Goal: Task Accomplishment & Management: Complete application form

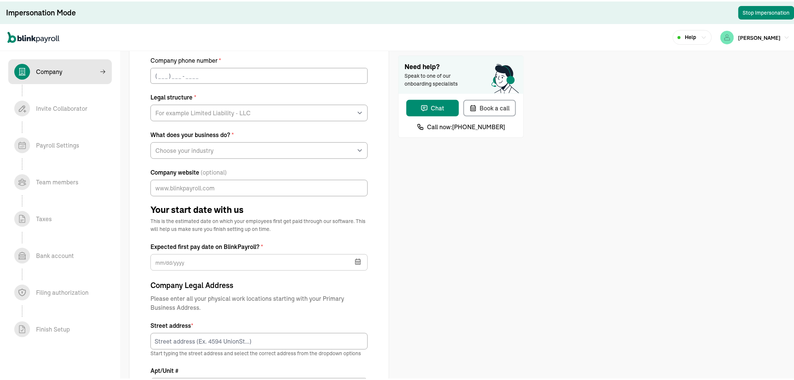
scroll to position [104, 0]
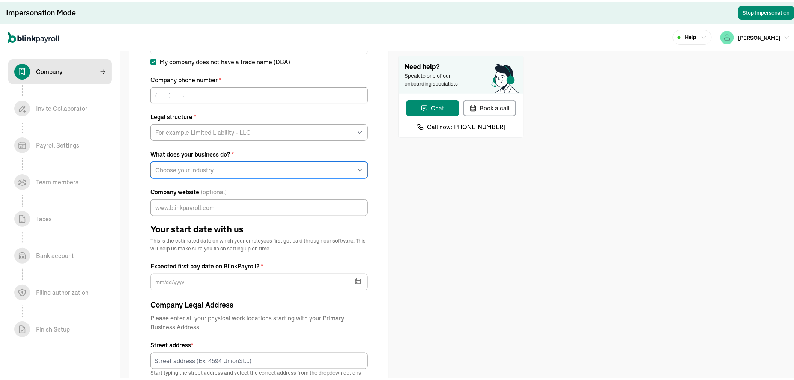
click at [203, 167] on select "Choose your industry Auto or Machine Sales Auto or Machine Repair Arts or Enter…" at bounding box center [259, 168] width 217 height 17
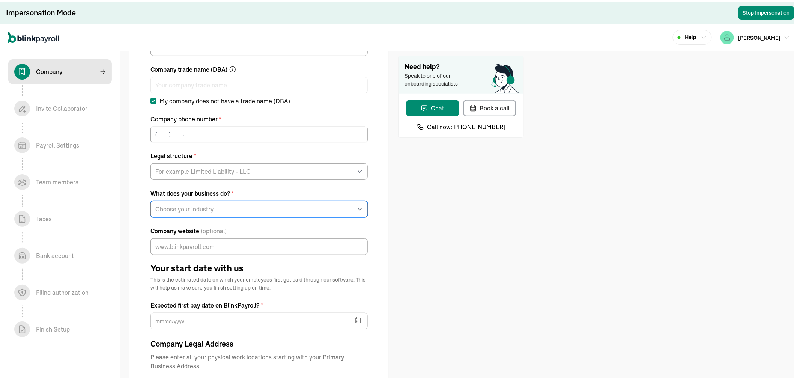
scroll to position [0, 0]
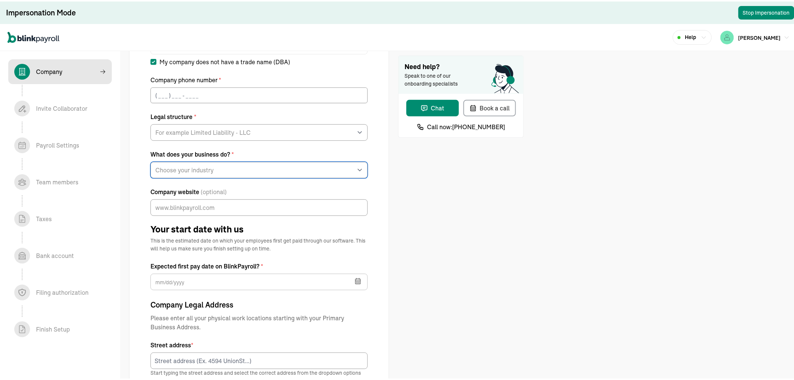
click at [203, 167] on select "Choose your industry Auto or Machine Sales Auto or Machine Repair Arts or Enter…" at bounding box center [259, 168] width 217 height 17
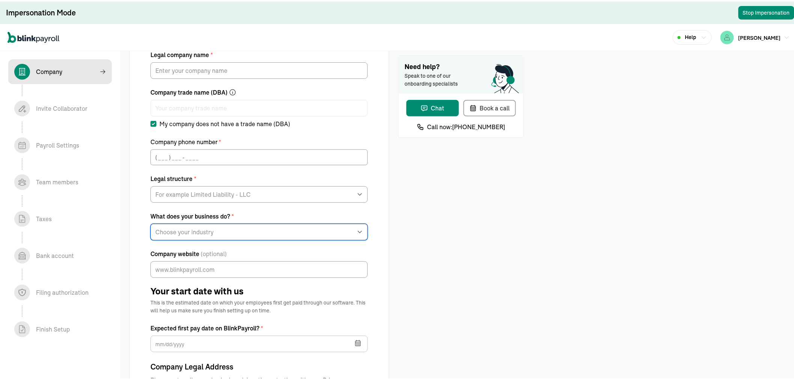
scroll to position [44, 0]
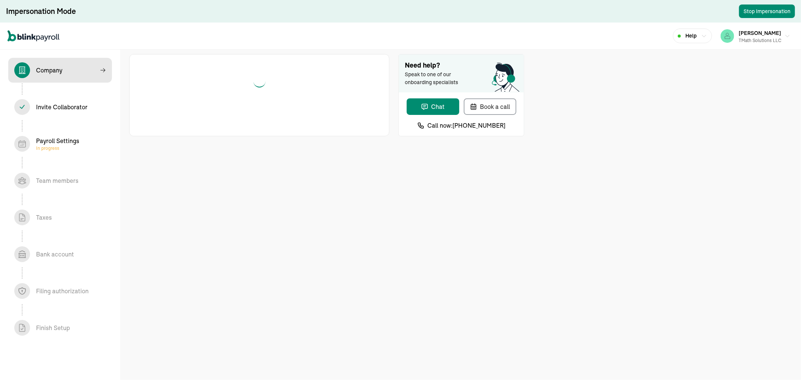
select select "S-Corporation"
select select "Consulting Services"
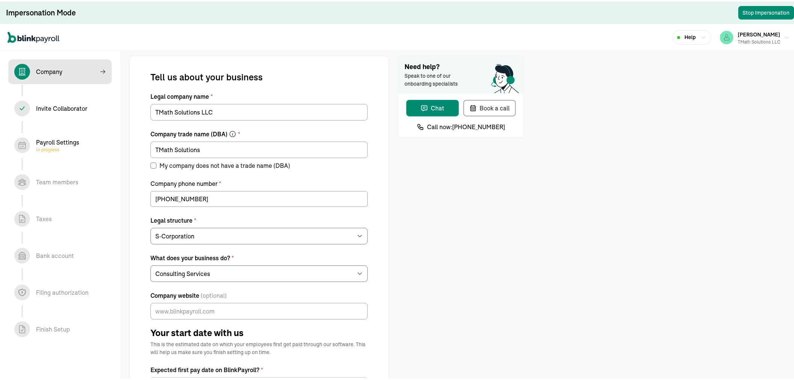
click at [50, 142] on div "Payroll Settings In progress" at bounding box center [57, 143] width 43 height 15
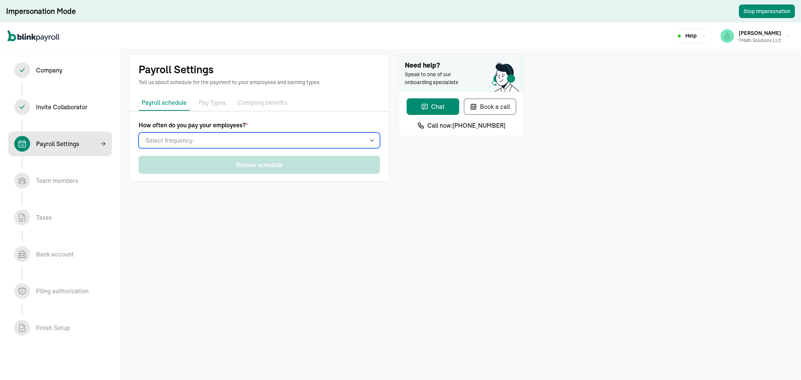
click at [268, 143] on select "-Select frequency- Weekly Bi-weekly Semi-monthly Monthly" at bounding box center [259, 141] width 241 height 16
select select "semimonthly"
click at [139, 133] on select "-Select frequency- Weekly Bi-weekly Semi-monthly Monthly" at bounding box center [259, 141] width 241 height 16
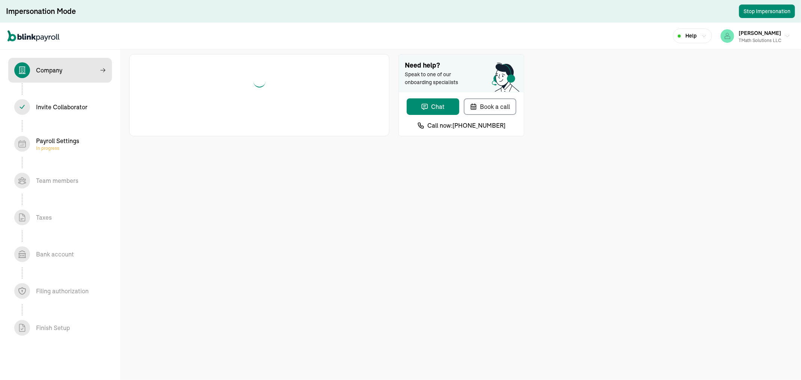
select select "S-Corporation"
select select "Consulting Services"
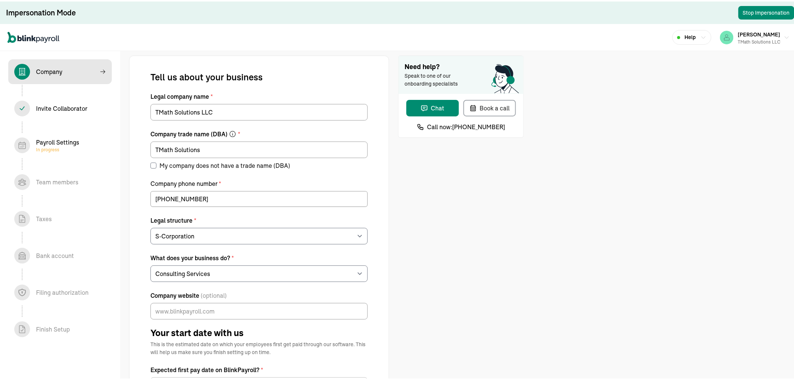
click at [50, 142] on div "Payroll Settings In progress" at bounding box center [57, 143] width 43 height 15
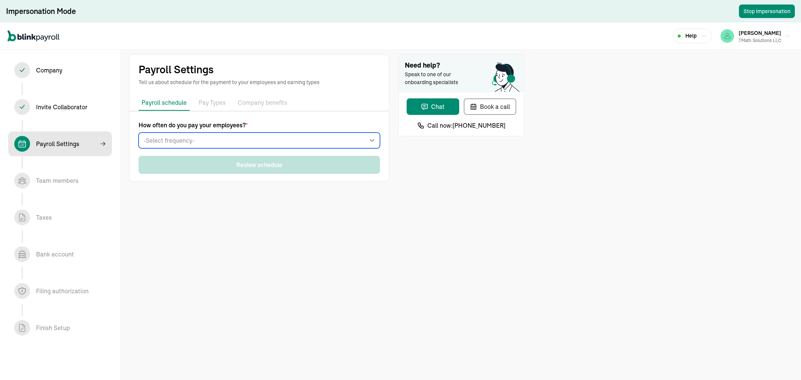
click at [268, 143] on select "-Select frequency- Weekly Bi-weekly Semi-monthly Monthly" at bounding box center [259, 141] width 241 height 16
select select "semimonthly"
click at [139, 133] on select "-Select frequency- Weekly Bi-weekly Semi-monthly Monthly" at bounding box center [259, 141] width 241 height 16
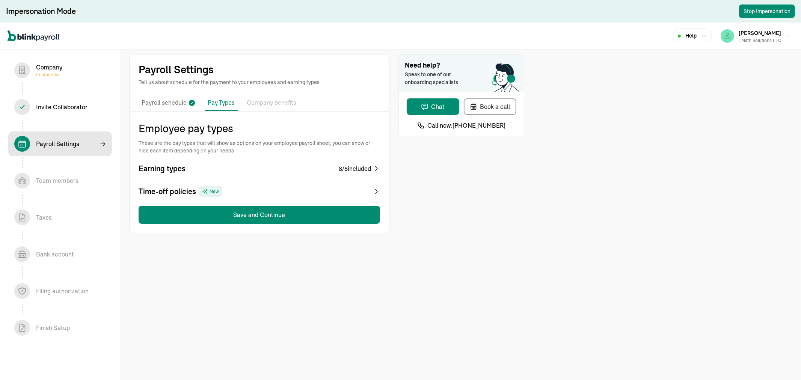
click at [352, 166] on div "8 / 8 included" at bounding box center [355, 168] width 32 height 9
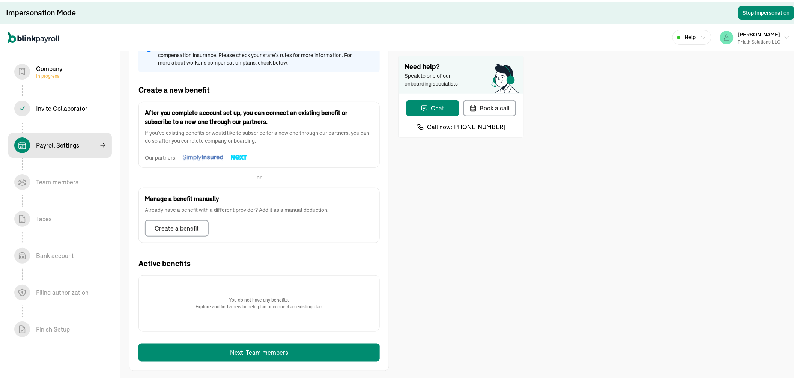
scroll to position [120, 0]
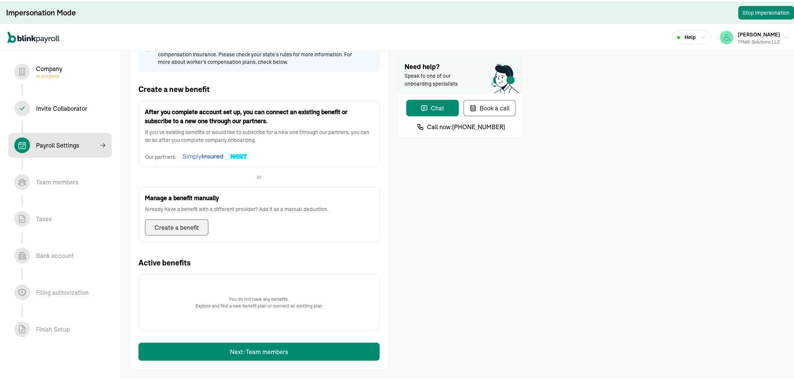
click at [190, 218] on button "Create a benefit" at bounding box center [177, 226] width 64 height 17
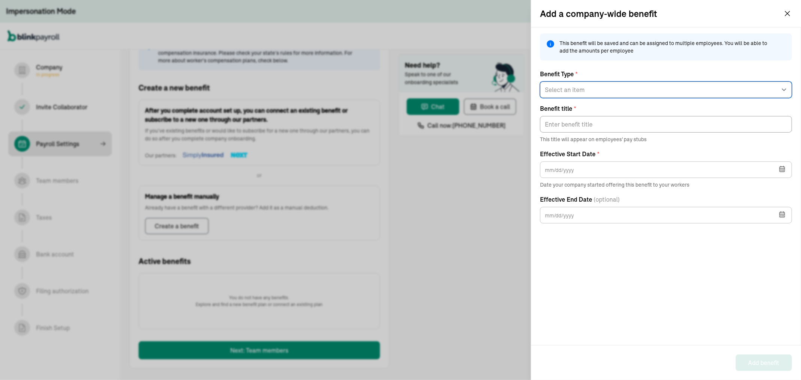
click at [579, 87] on select "Select an item 125 Medical 125 Vision 125 Dental 125 Disability 125 Accident 12…" at bounding box center [666, 89] width 252 height 17
select select "1"
click at [540, 81] on select "Select an item 125 Medical 125 Vision 125 Dental 125 Disability 125 Accident 12…" at bounding box center [666, 89] width 252 height 17
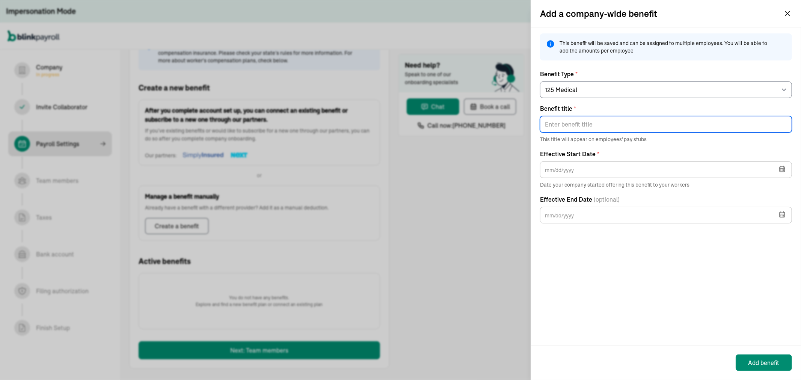
click at [587, 123] on input "Benefit title *" at bounding box center [666, 124] width 252 height 17
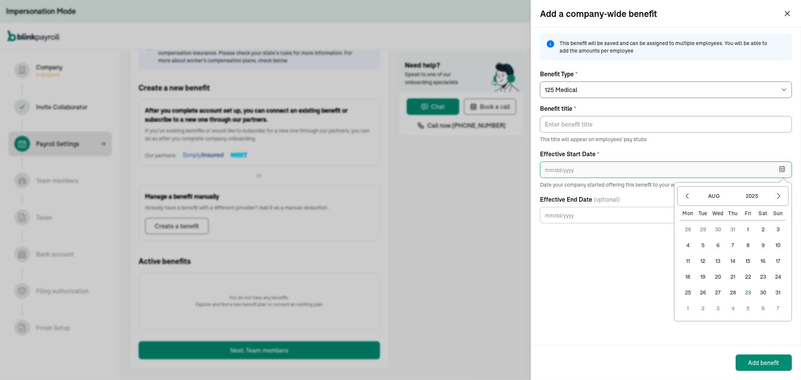
click at [597, 169] on input "text" at bounding box center [666, 169] width 252 height 17
click at [790, 17] on icon "button" at bounding box center [787, 13] width 9 height 9
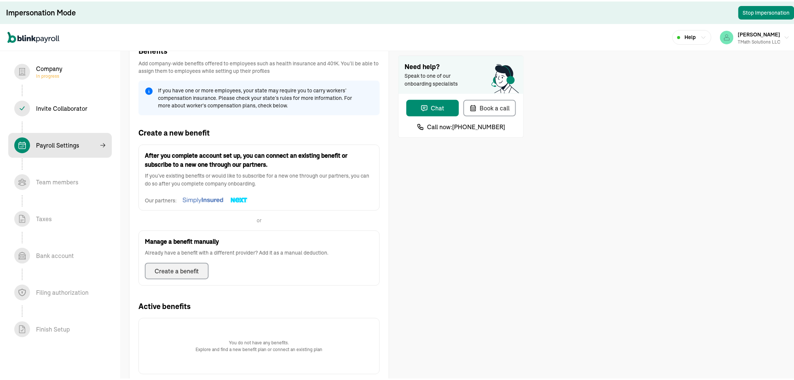
scroll to position [36, 0]
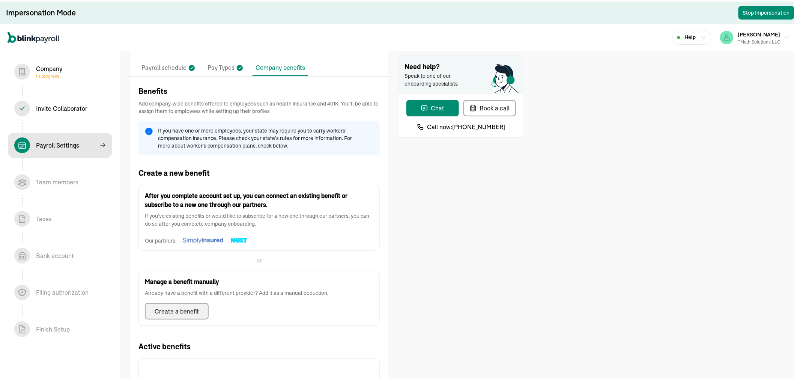
click at [218, 66] on p "Pay Types" at bounding box center [221, 67] width 27 height 10
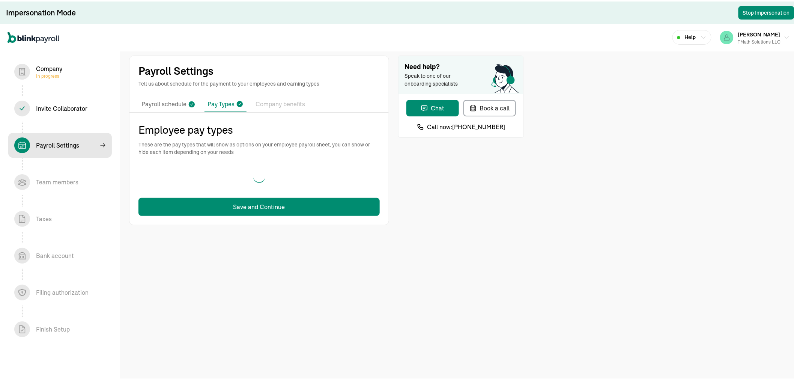
scroll to position [0, 0]
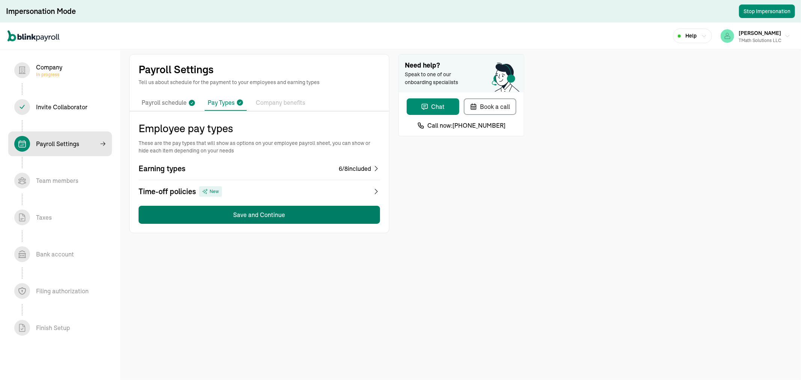
click at [224, 211] on button "Save and Continue" at bounding box center [259, 215] width 241 height 18
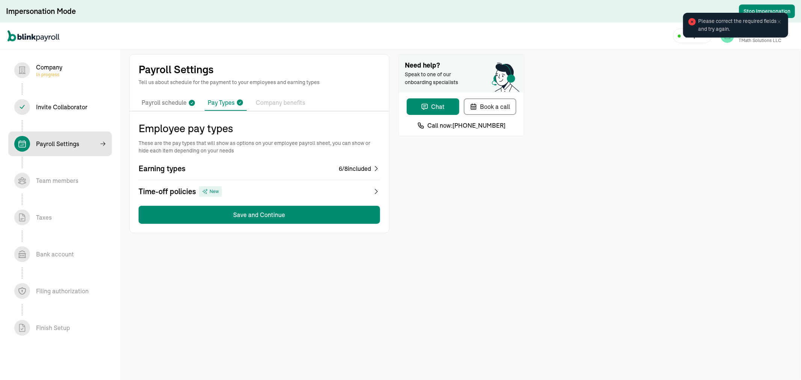
click at [213, 170] on div "Earning types 6 / 8 included" at bounding box center [259, 168] width 241 height 11
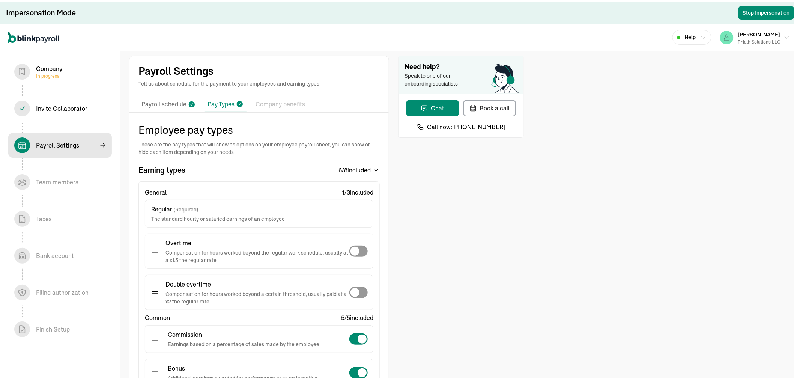
click at [175, 104] on p "Payroll schedule" at bounding box center [164, 103] width 45 height 10
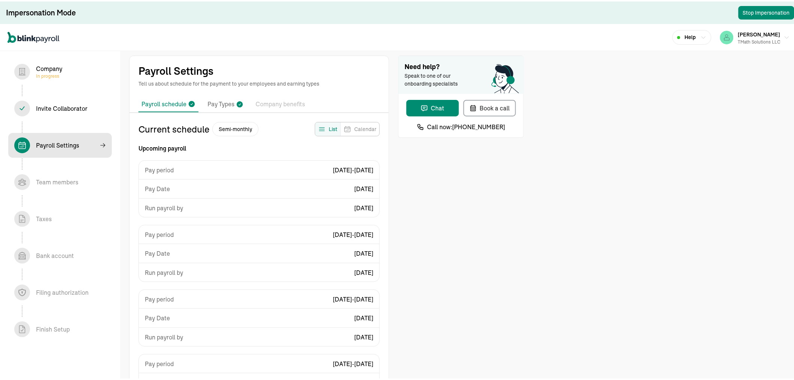
click at [234, 101] on li "Pay Types" at bounding box center [226, 103] width 42 height 16
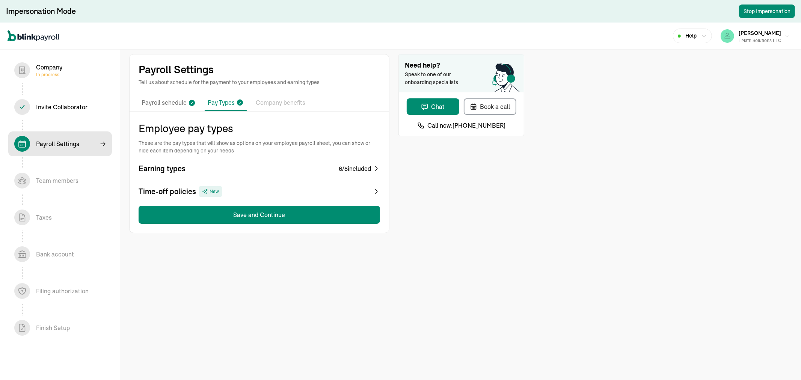
click at [284, 164] on div "Earning types 6 / 8 included" at bounding box center [259, 168] width 241 height 11
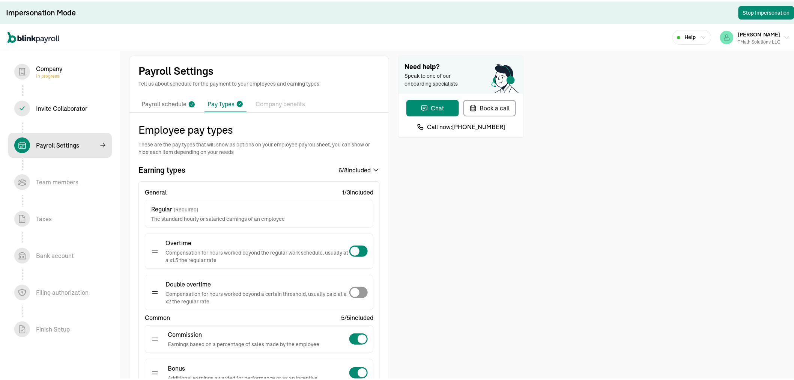
click at [356, 246] on span at bounding box center [355, 249] width 9 height 9
checkbox input "true"
click at [355, 286] on span at bounding box center [355, 290] width 9 height 9
checkbox input "true"
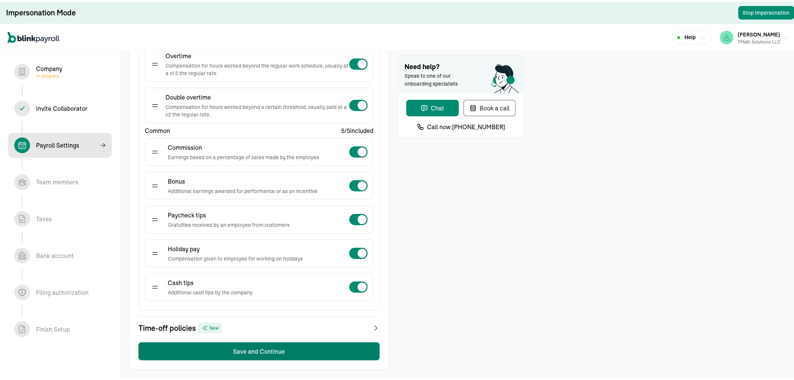
click at [203, 355] on button "Save and Continue" at bounding box center [259, 350] width 241 height 18
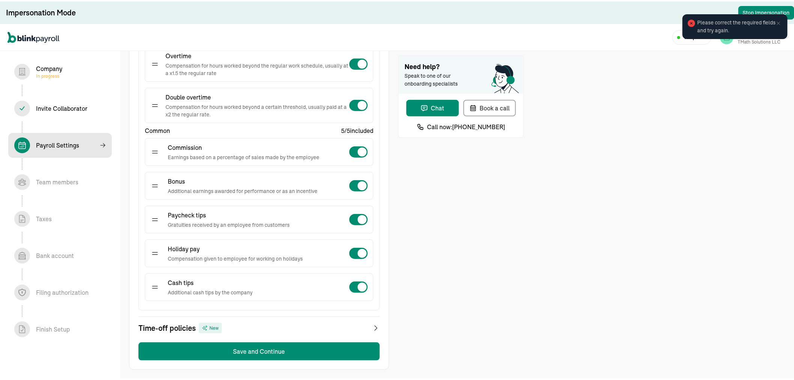
click at [776, 21] on icon at bounding box center [779, 22] width 6 height 6
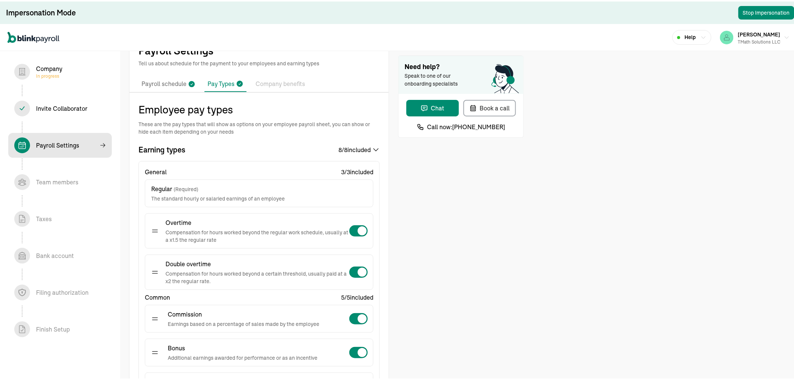
scroll to position [0, 0]
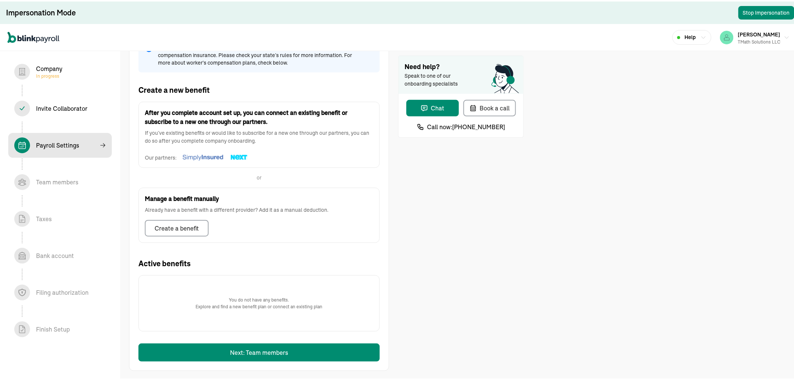
scroll to position [120, 0]
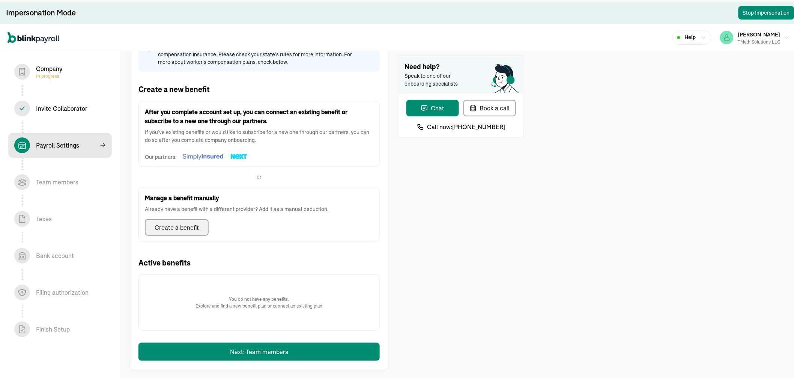
click at [190, 218] on button "Create a benefit" at bounding box center [177, 226] width 64 height 17
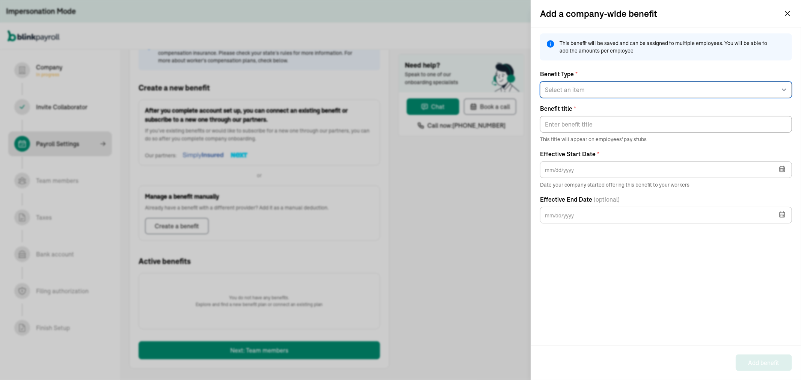
click at [579, 87] on select "Select an item 125 Medical 125 Vision 125 Dental 125 Disability 125 Accident 12…" at bounding box center [666, 89] width 252 height 17
select select "1"
click at [540, 81] on select "Select an item 125 Medical 125 Vision 125 Dental 125 Disability 125 Accident 12…" at bounding box center [666, 89] width 252 height 17
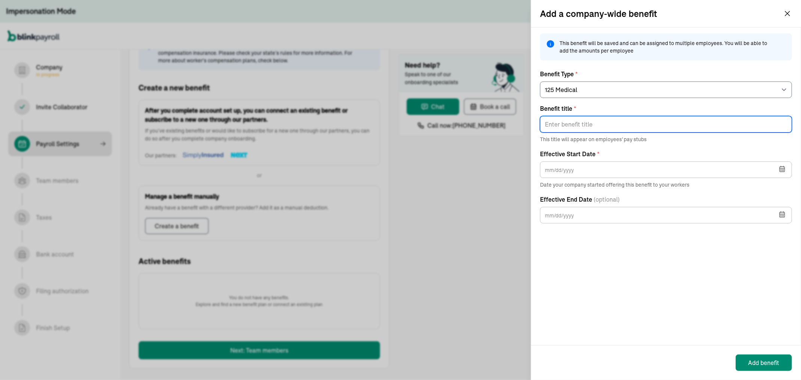
click at [587, 123] on input "Benefit title *" at bounding box center [666, 124] width 252 height 17
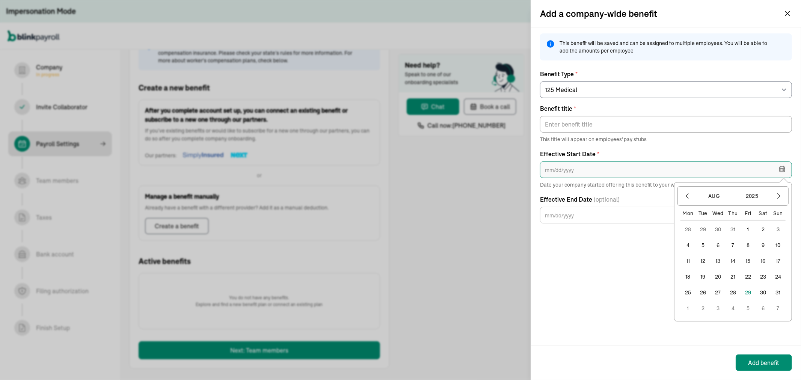
click at [597, 169] on input "text" at bounding box center [666, 169] width 252 height 17
click at [790, 17] on icon "button" at bounding box center [787, 13] width 9 height 9
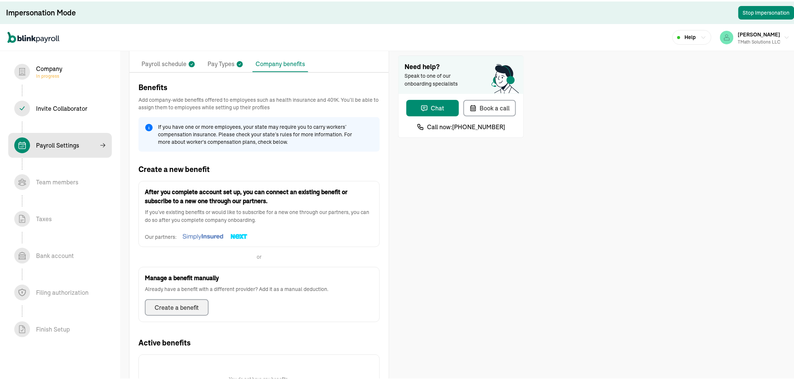
scroll to position [36, 0]
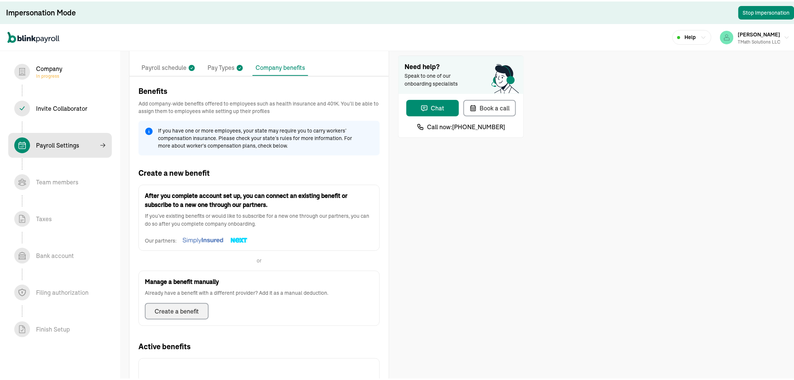
click at [218, 66] on p "Pay Types" at bounding box center [221, 67] width 27 height 10
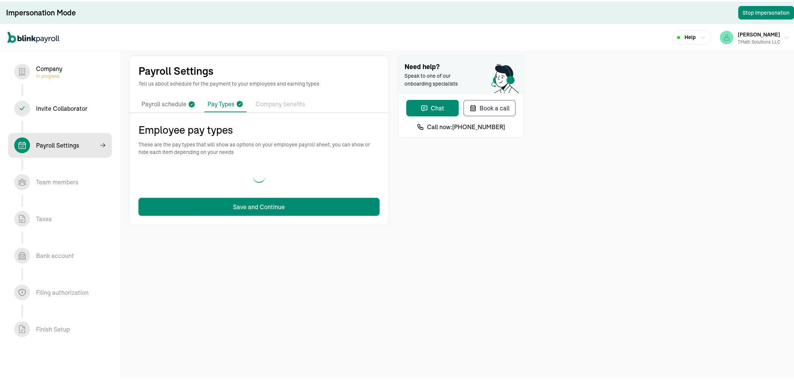
scroll to position [0, 0]
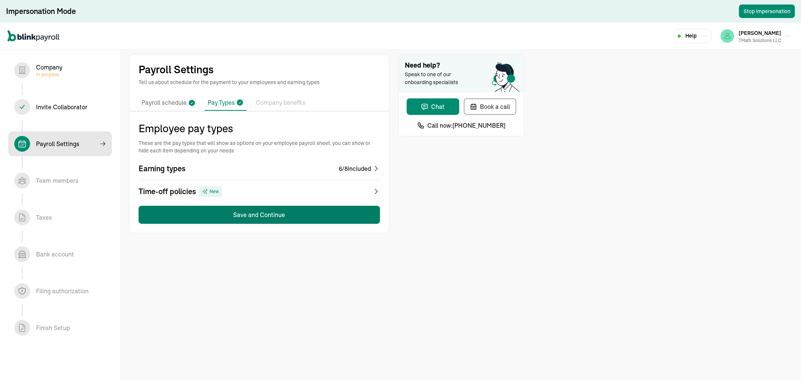
click at [224, 211] on button "Save and Continue" at bounding box center [259, 215] width 241 height 18
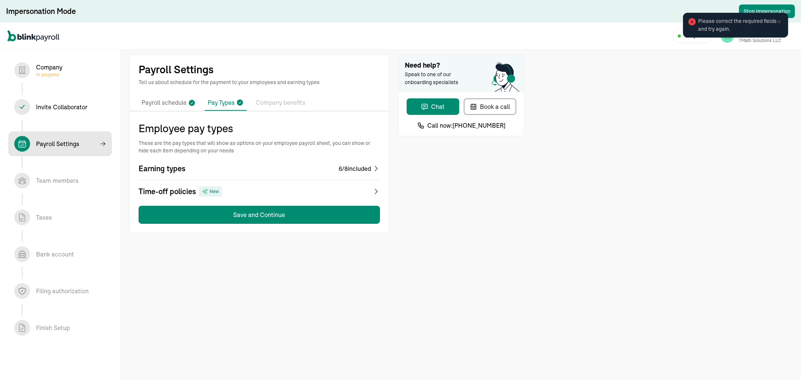
click at [213, 170] on div "Earning types 6 / 8 included" at bounding box center [259, 168] width 241 height 11
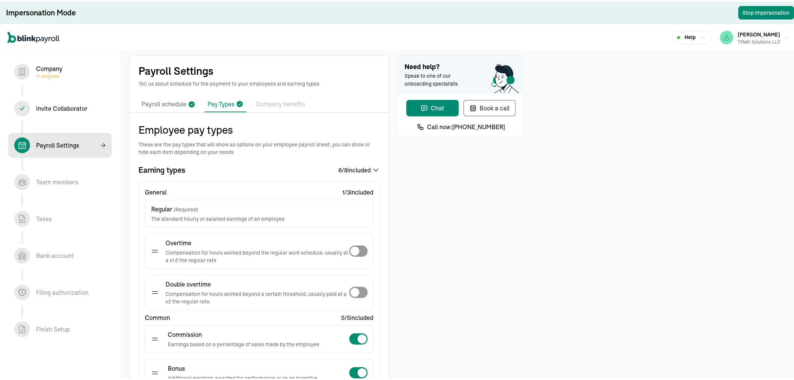
click at [175, 104] on p "Payroll schedule" at bounding box center [164, 103] width 45 height 10
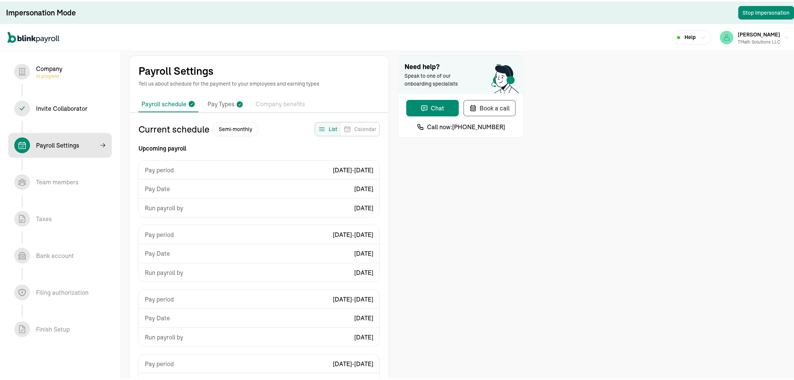
click at [234, 101] on li "Pay Types" at bounding box center [226, 103] width 42 height 16
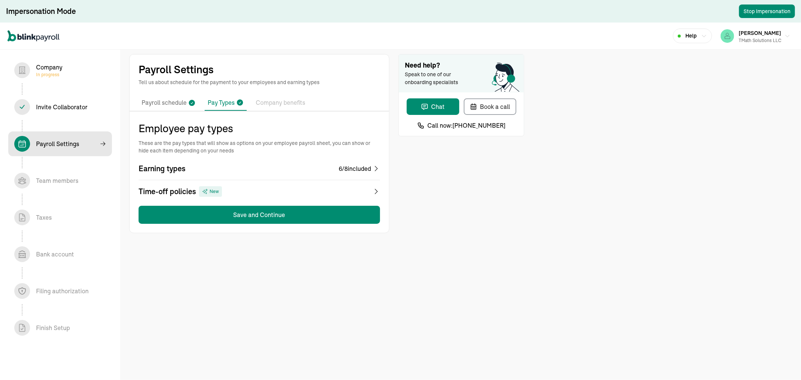
click at [284, 164] on div "Earning types 6 / 8 included" at bounding box center [259, 168] width 241 height 11
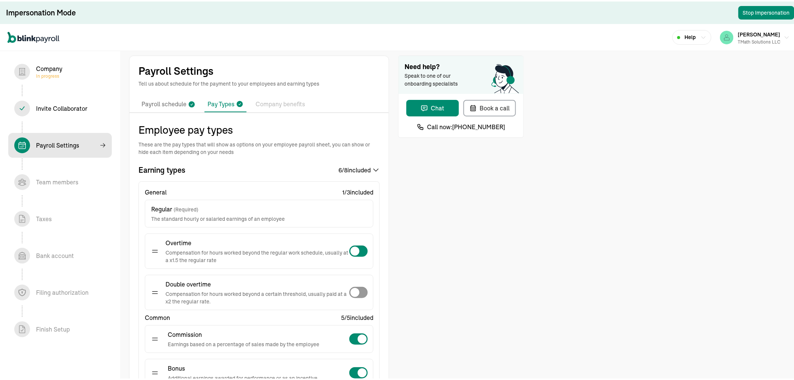
click at [356, 246] on span at bounding box center [355, 249] width 9 height 9
checkbox input "true"
click at [355, 286] on span at bounding box center [355, 290] width 9 height 9
checkbox input "true"
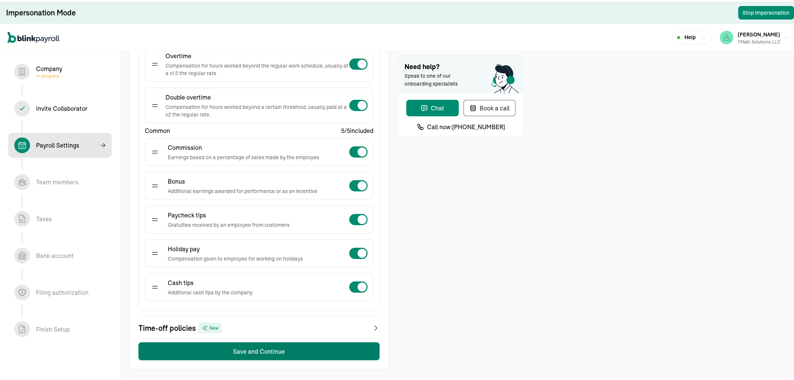
click at [203, 355] on button "Save and Continue" at bounding box center [259, 350] width 241 height 18
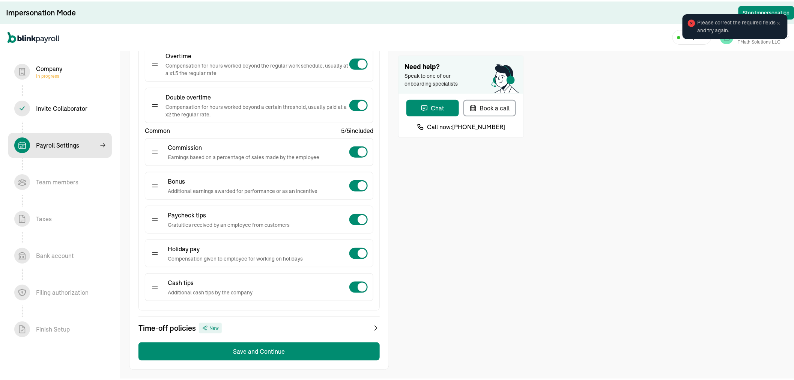
click at [776, 21] on icon at bounding box center [779, 22] width 6 height 6
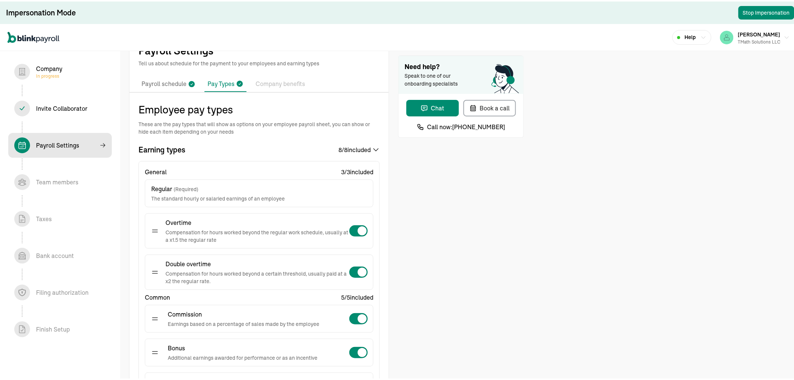
scroll to position [0, 0]
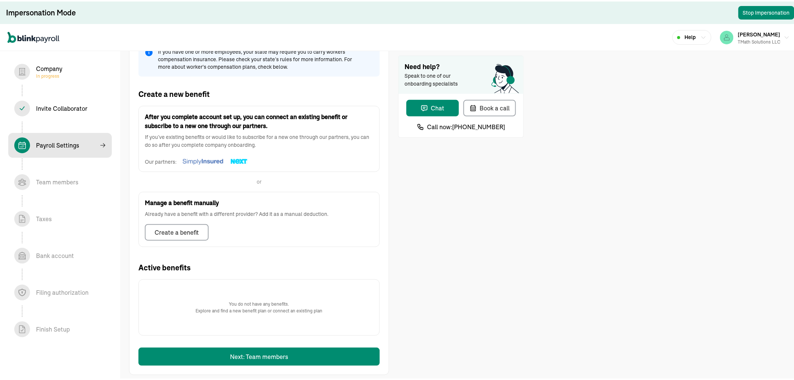
scroll to position [120, 0]
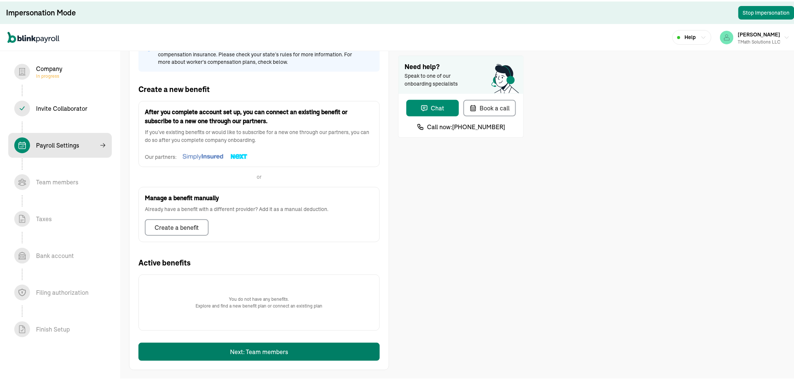
click at [217, 348] on button "Next: Team members" at bounding box center [259, 350] width 241 height 18
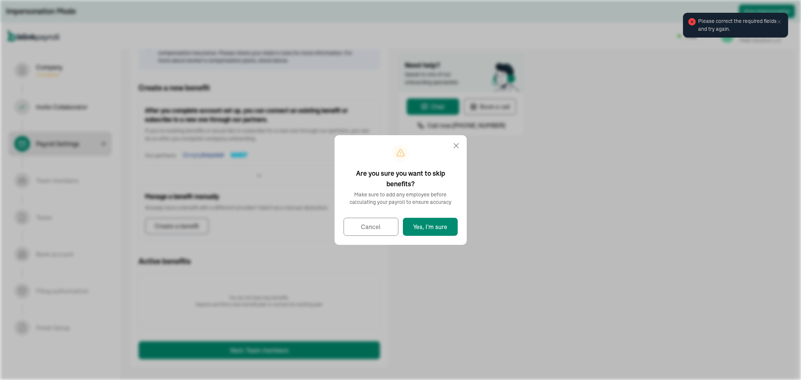
click at [456, 146] on icon at bounding box center [456, 145] width 9 height 9
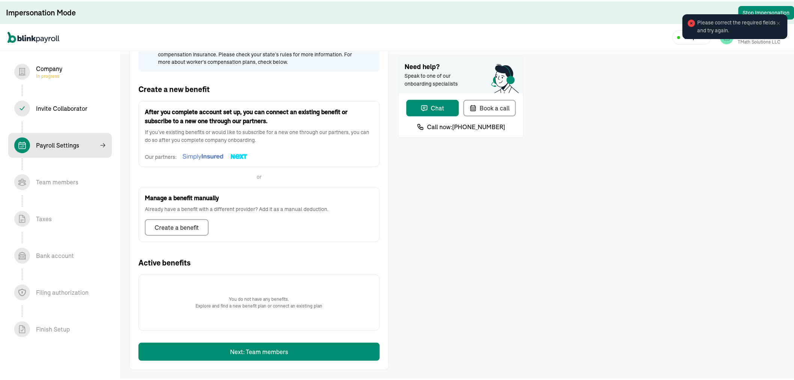
click at [40, 178] on div "Team members In progress" at bounding box center [57, 180] width 42 height 9
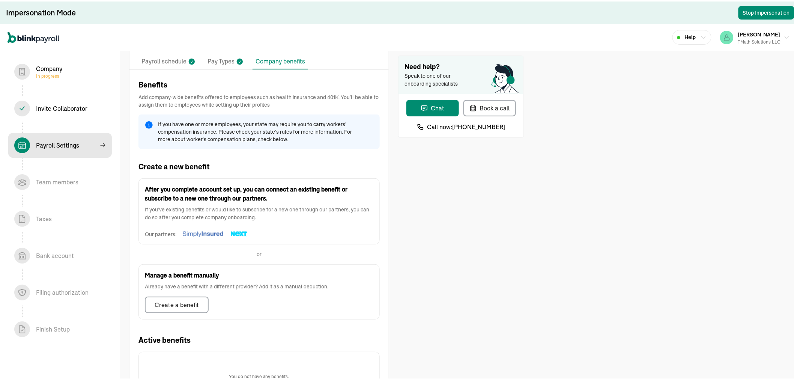
scroll to position [120, 0]
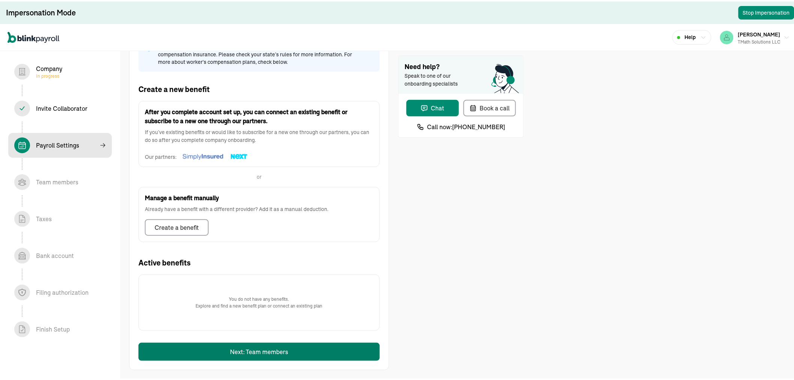
click at [217, 348] on button "Next: Team members" at bounding box center [259, 350] width 241 height 18
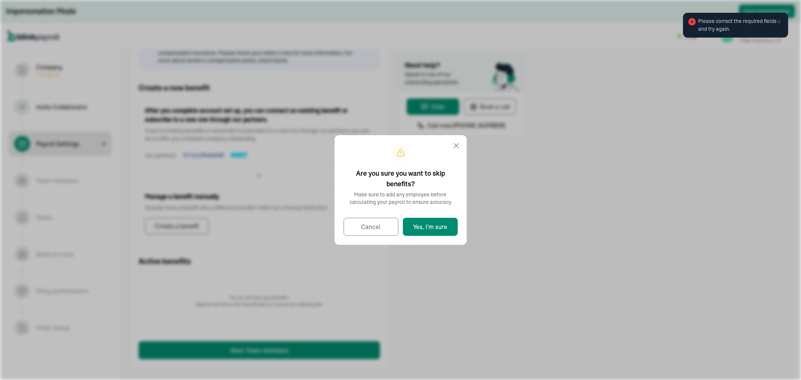
click at [456, 146] on icon at bounding box center [456, 145] width 9 height 9
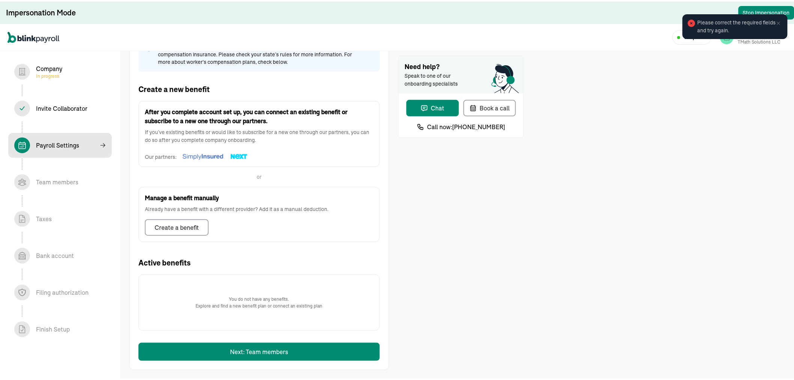
click at [40, 178] on div "Team members In progress" at bounding box center [57, 180] width 42 height 9
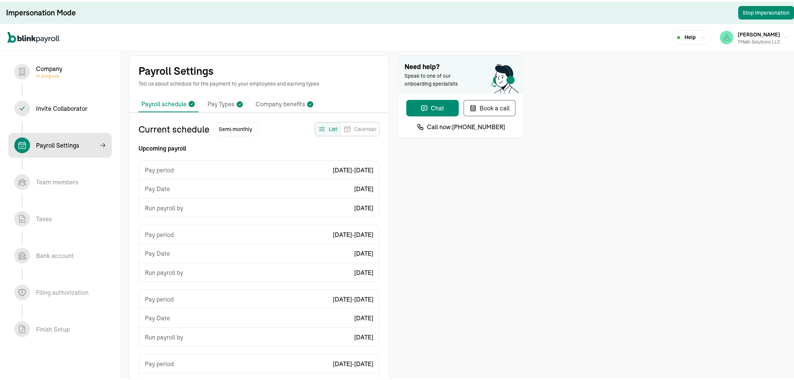
click at [272, 101] on p "Company benefits" at bounding box center [281, 103] width 50 height 10
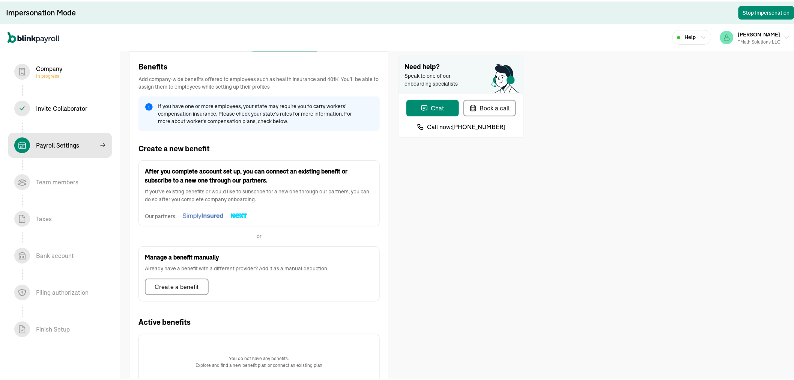
scroll to position [120, 0]
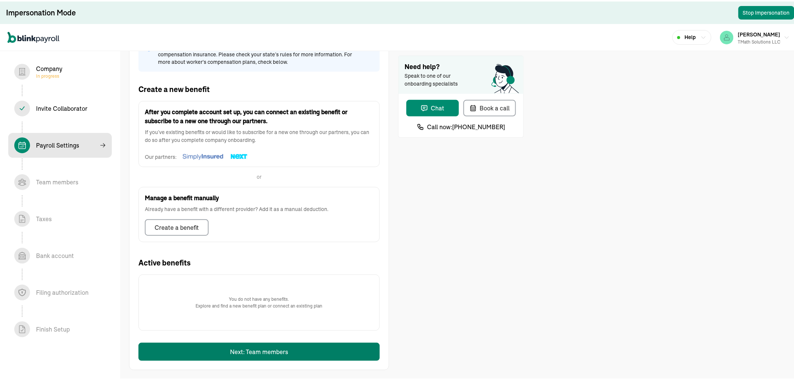
click at [258, 346] on button "Next: Team members" at bounding box center [259, 350] width 241 height 18
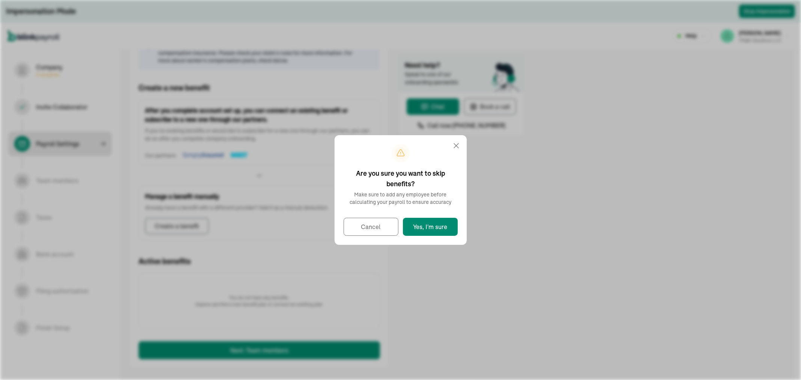
click at [453, 149] on icon at bounding box center [456, 145] width 9 height 9
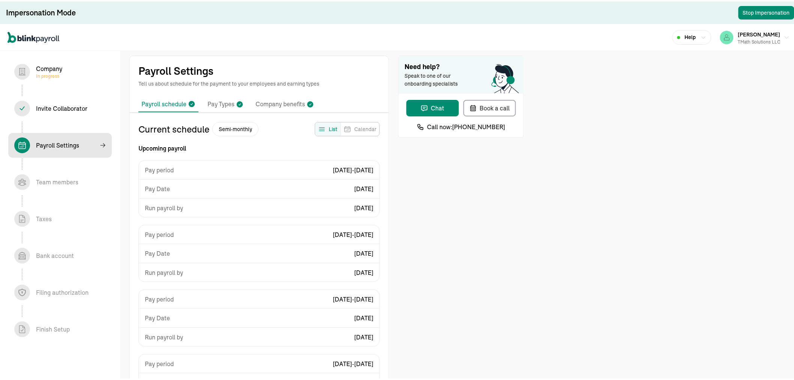
click at [272, 101] on p "Company benefits" at bounding box center [281, 103] width 50 height 10
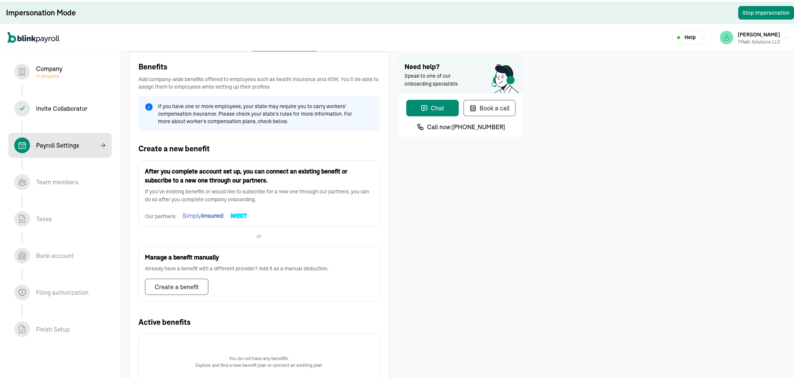
scroll to position [120, 0]
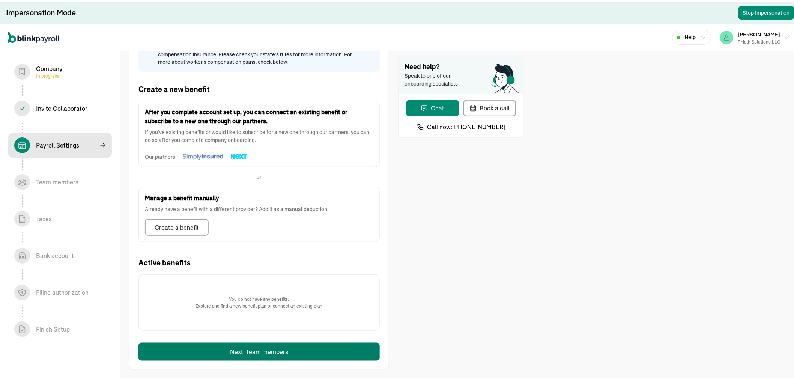
click at [258, 346] on button "Next: Team members" at bounding box center [259, 350] width 241 height 18
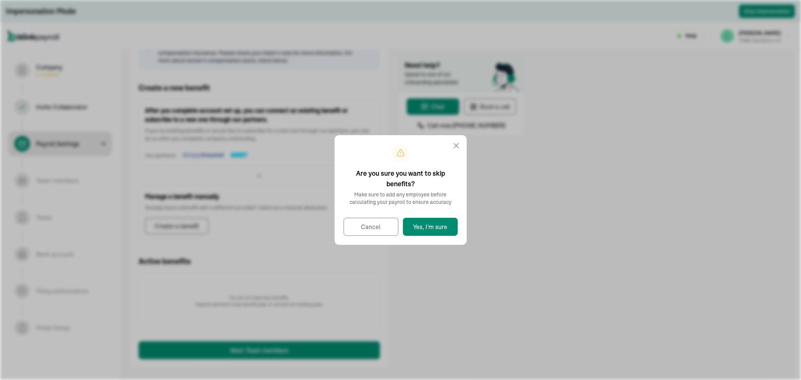
click at [453, 149] on icon at bounding box center [456, 145] width 9 height 9
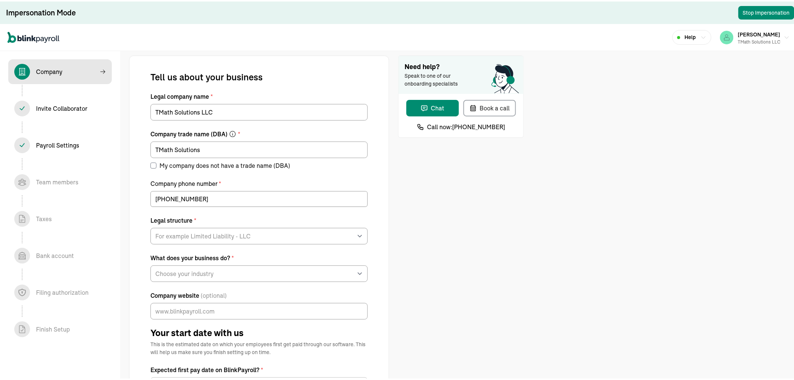
click at [65, 134] on span "Payroll Settings In progress" at bounding box center [60, 143] width 104 height 25
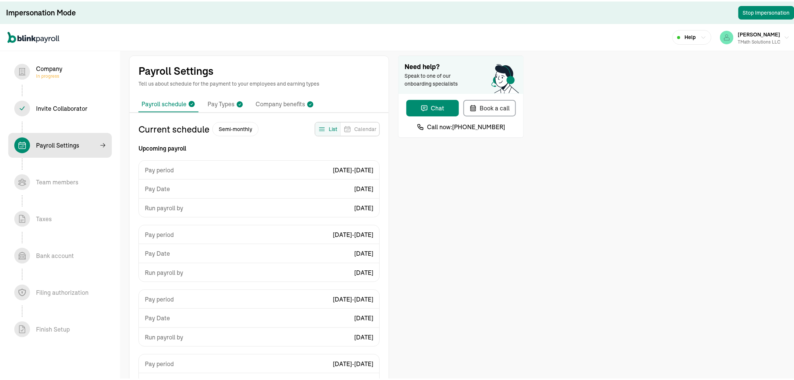
click at [281, 103] on p "Company benefits" at bounding box center [281, 103] width 50 height 10
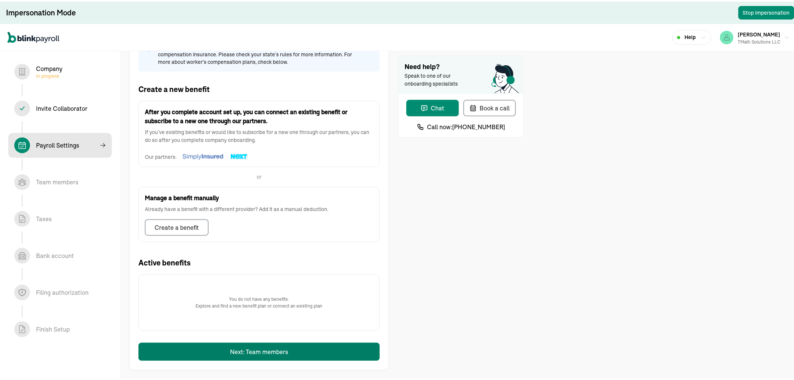
click at [204, 350] on button "Next: Team members" at bounding box center [259, 350] width 241 height 18
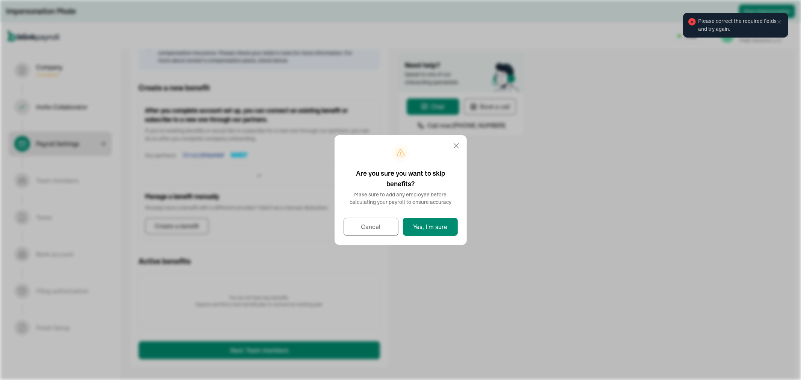
click at [775, 22] on div "Are you sure you want to skip benefits? Make sure to add any employee before ca…" at bounding box center [400, 190] width 801 height 380
click at [778, 20] on div "Are you sure you want to skip benefits? Make sure to add any employee before ca…" at bounding box center [400, 190] width 801 height 380
click at [456, 145] on icon at bounding box center [456, 145] width 9 height 9
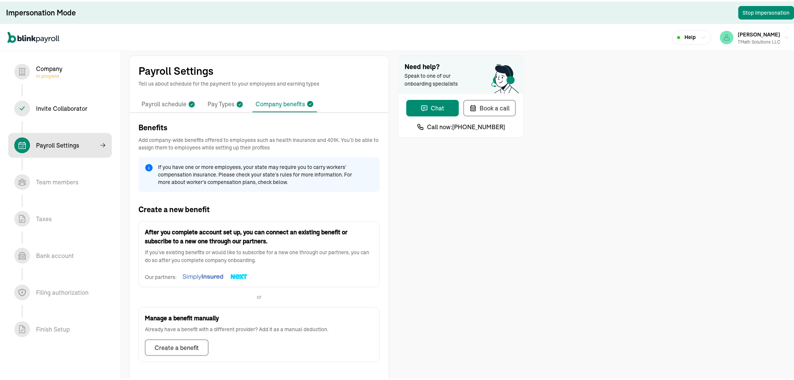
click at [161, 99] on p "Payroll schedule" at bounding box center [164, 103] width 45 height 10
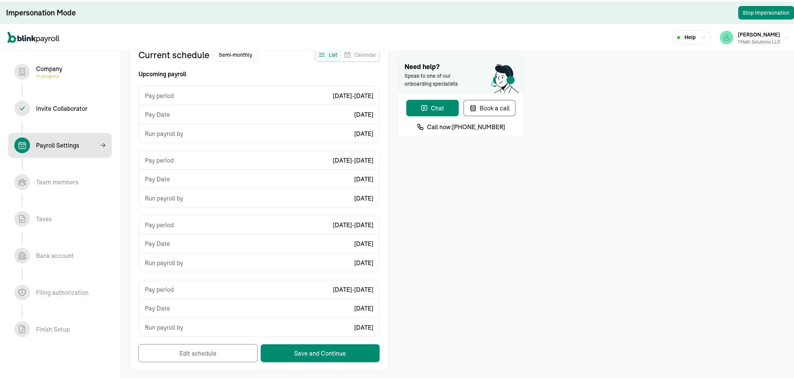
click at [68, 78] on span "Company In progress" at bounding box center [60, 70] width 104 height 25
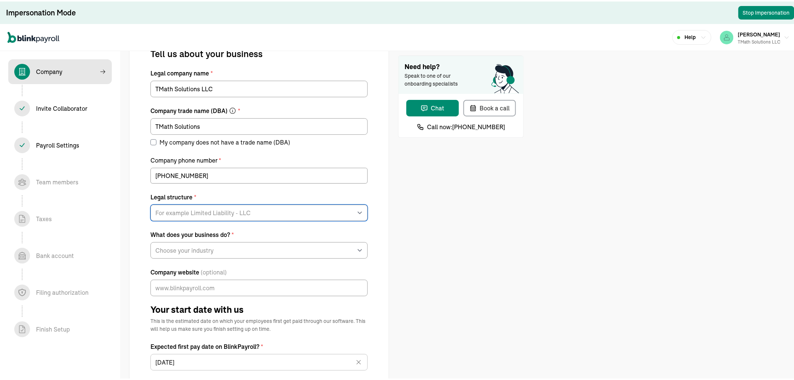
click at [227, 216] on select "For example Limited Liability - LLC Sole proprietorship Limited Partnership Lim…" at bounding box center [259, 211] width 217 height 17
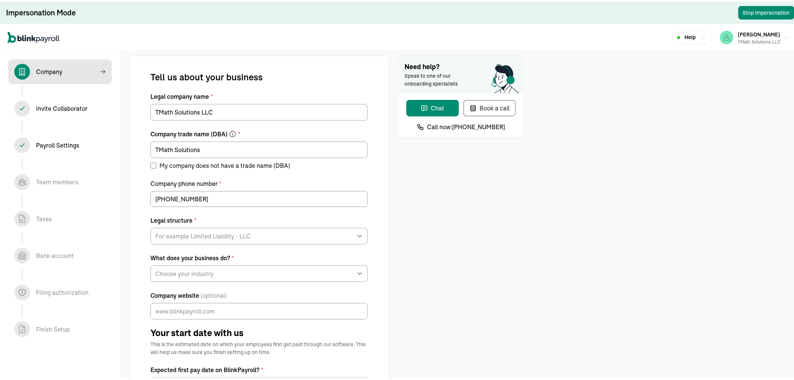
click at [65, 134] on span "Payroll Settings In progress" at bounding box center [60, 143] width 104 height 25
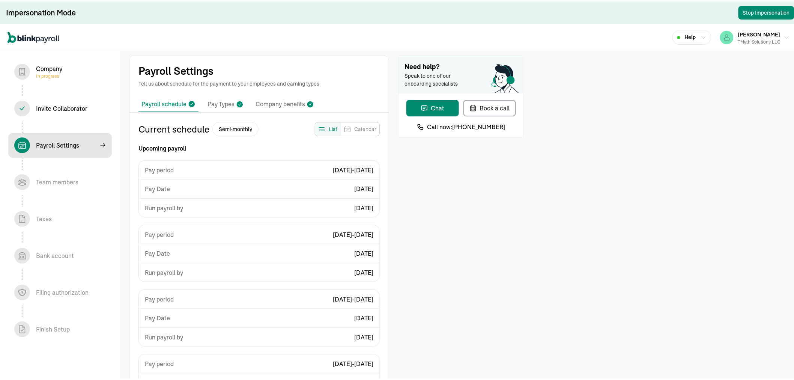
click at [281, 103] on p "Company benefits" at bounding box center [281, 103] width 50 height 10
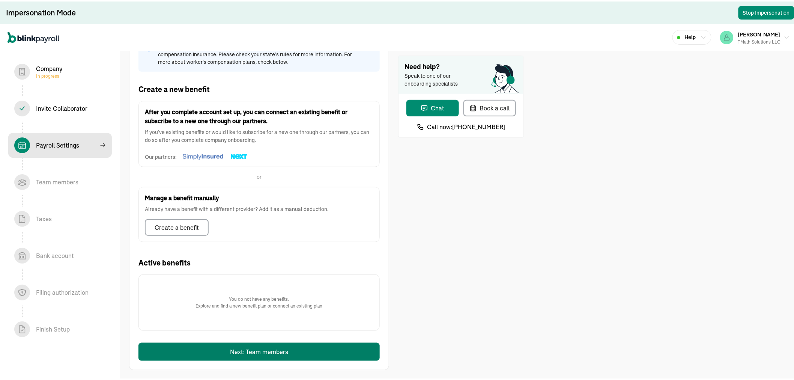
click at [204, 350] on button "Next: Team members" at bounding box center [259, 350] width 241 height 18
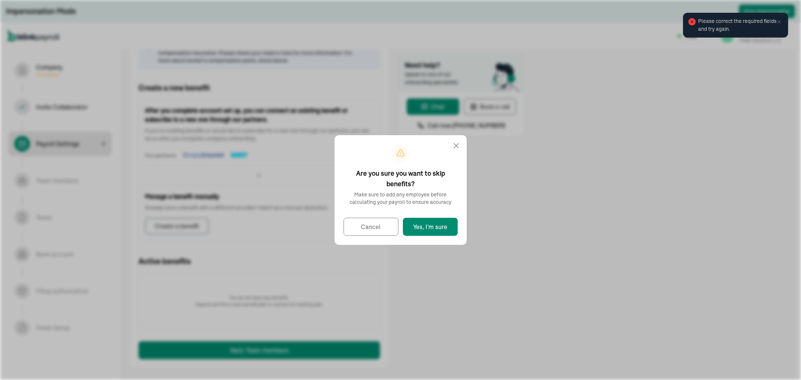
click at [775, 22] on div "Are you sure you want to skip benefits? Make sure to add any employee before ca…" at bounding box center [400, 190] width 801 height 380
click at [778, 20] on div "Are you sure you want to skip benefits? Make sure to add any employee before ca…" at bounding box center [400, 190] width 801 height 380
click at [456, 145] on icon at bounding box center [456, 145] width 9 height 9
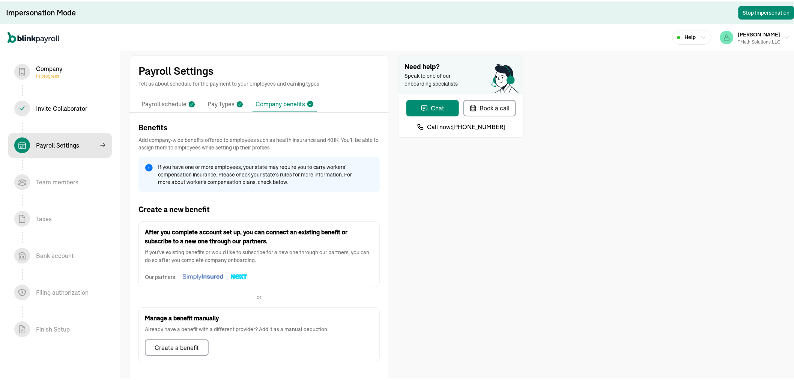
click at [161, 99] on p "Payroll schedule" at bounding box center [164, 103] width 45 height 10
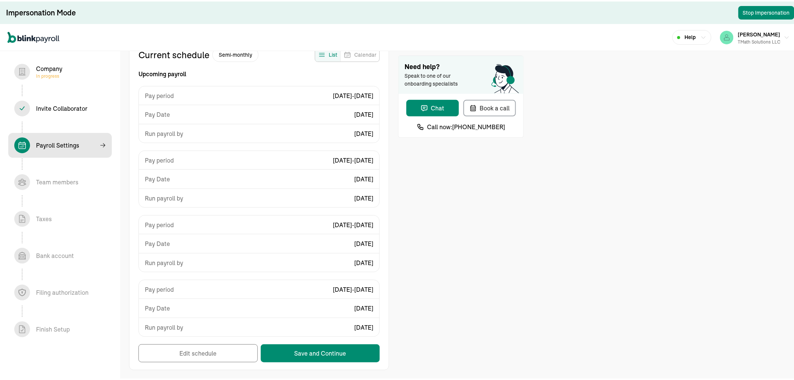
click at [68, 78] on span "Company In progress" at bounding box center [60, 70] width 104 height 25
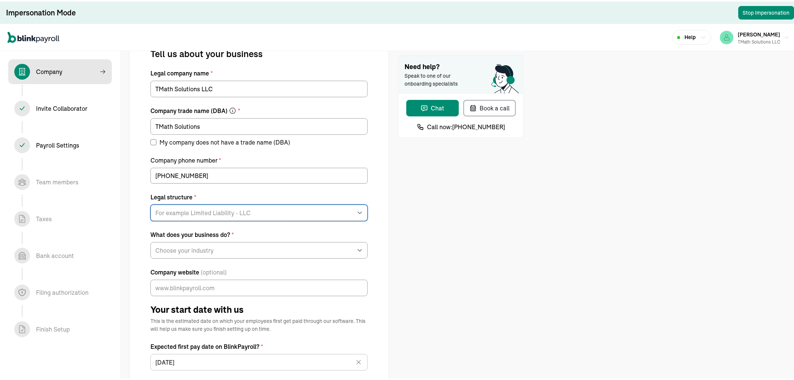
click at [227, 216] on select "For example Limited Liability - LLC Sole proprietorship Limited Partnership Lim…" at bounding box center [259, 211] width 217 height 17
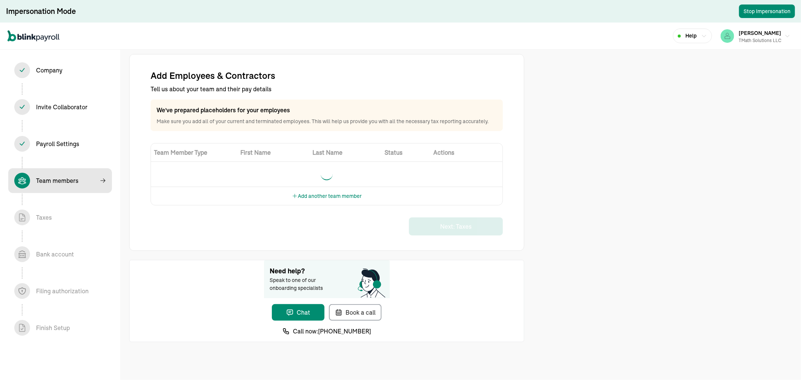
select select "employee"
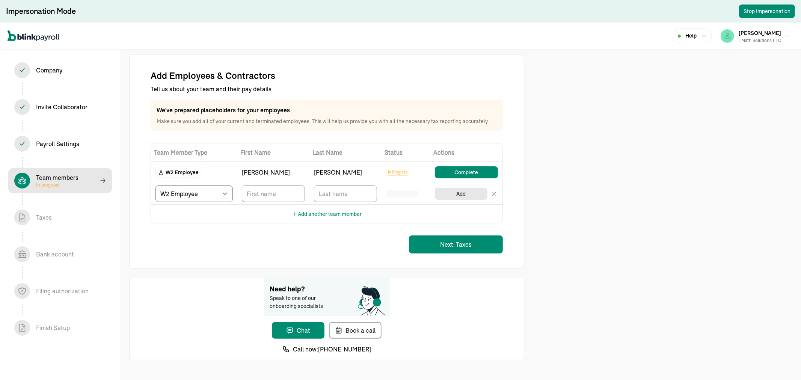
click at [715, 140] on div "Add Employees & Contractors Tell us about your team and their pay details We've…" at bounding box center [400, 190] width 801 height 380
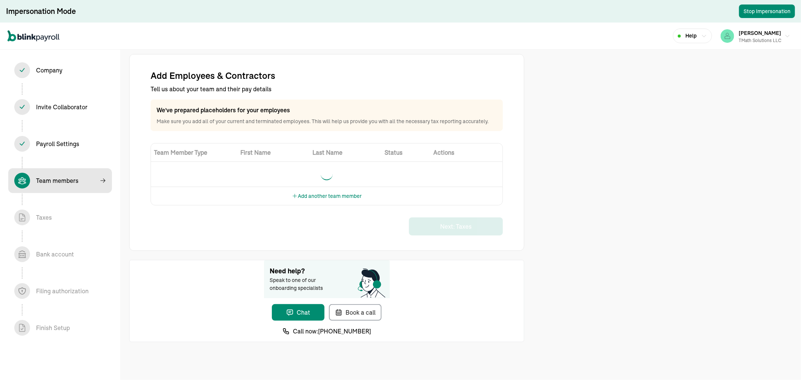
select select "employee"
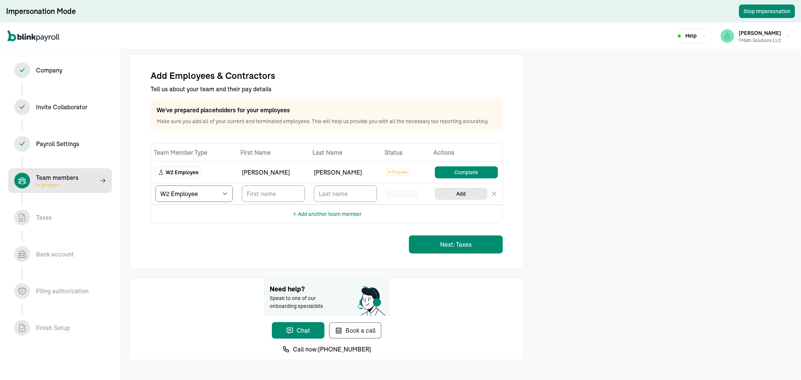
click at [715, 140] on div "Add Employees & Contractors Tell us about your team and their pay details We've…" at bounding box center [400, 190] width 801 height 380
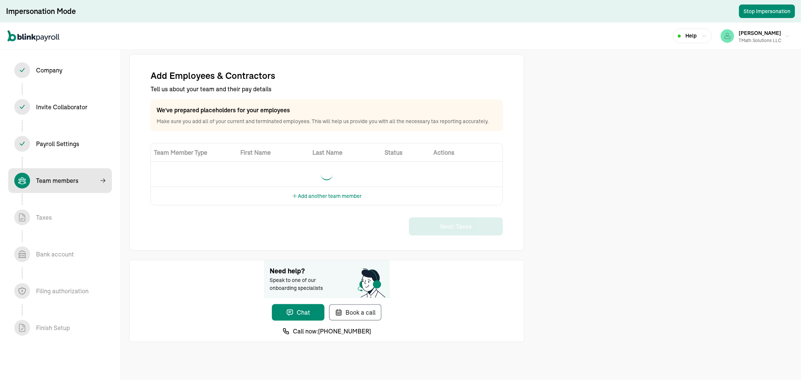
select select "employee"
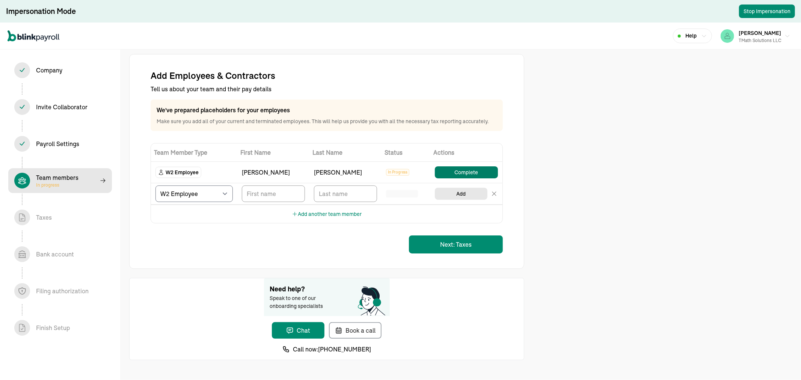
click at [468, 173] on button "Complete" at bounding box center [466, 172] width 63 height 12
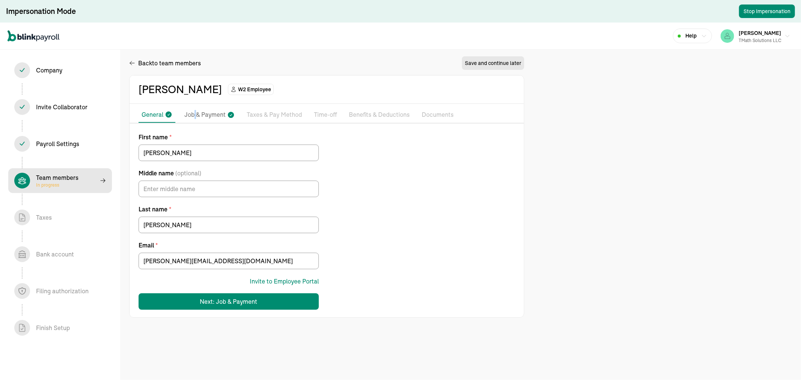
drag, startPoint x: 193, startPoint y: 115, endPoint x: 195, endPoint y: 119, distance: 3.9
click at [195, 119] on p "Job & Payment" at bounding box center [204, 115] width 41 height 10
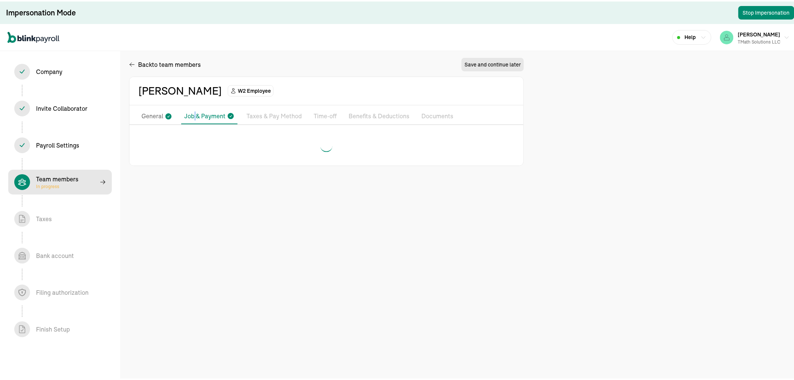
select select "[STREET_ADDRESS]"
select select "4"
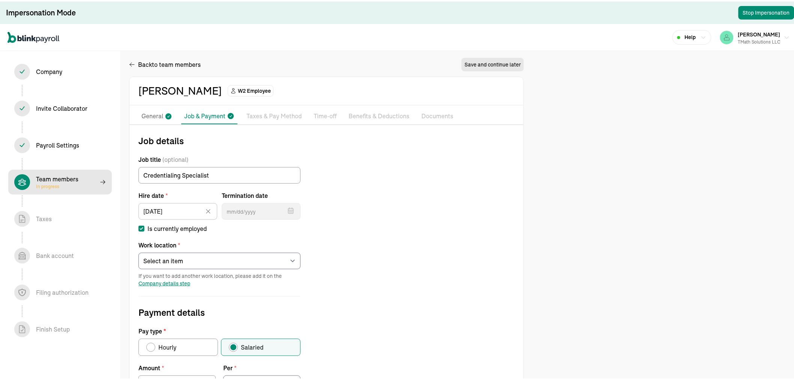
click at [260, 113] on p "Taxes & Pay Method" at bounding box center [274, 115] width 55 height 10
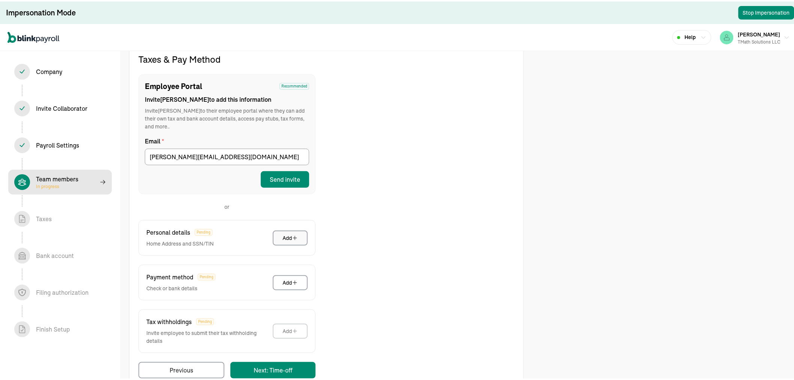
click at [282, 229] on button "Add" at bounding box center [290, 236] width 35 height 15
click at [278, 274] on button "Add" at bounding box center [290, 281] width 35 height 15
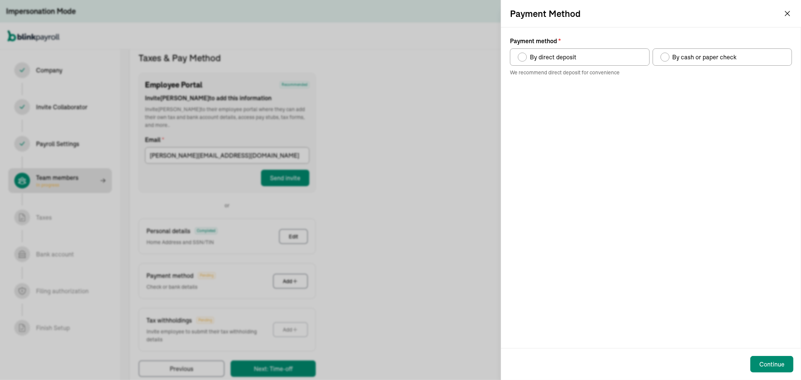
click at [663, 58] on div "Payment method" at bounding box center [665, 57] width 6 height 6
click at [663, 58] on input "By cash or paper check" at bounding box center [663, 55] width 6 height 6
radio input "true"
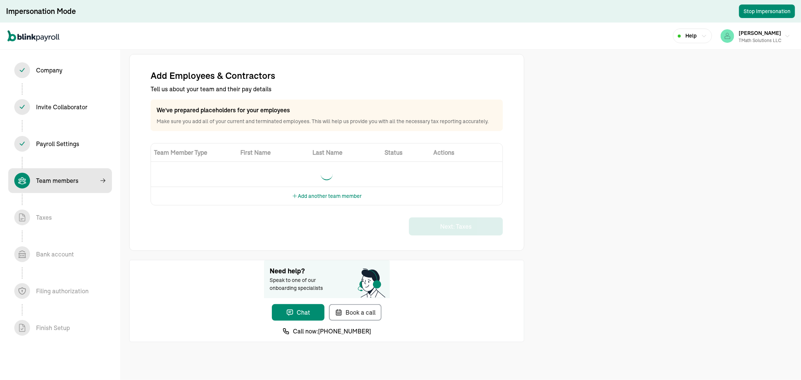
select select "employee"
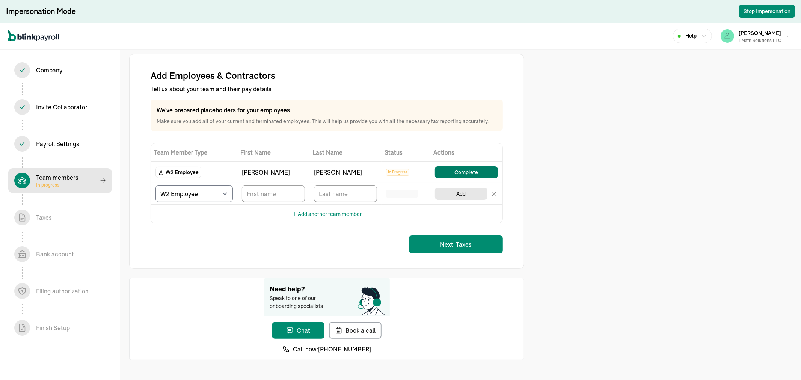
click at [468, 173] on button "Complete" at bounding box center [466, 172] width 63 height 12
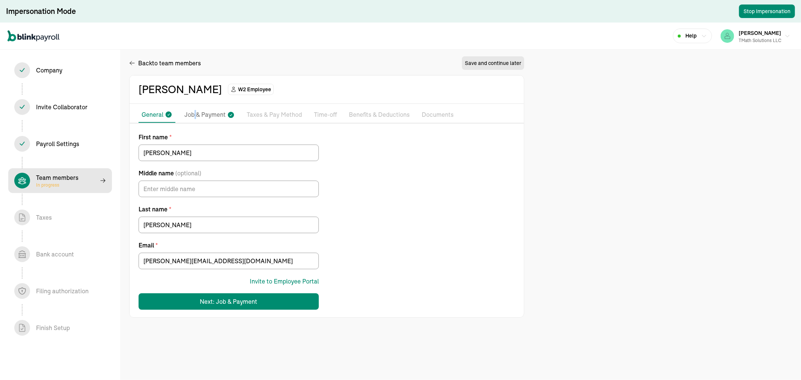
drag, startPoint x: 193, startPoint y: 115, endPoint x: 195, endPoint y: 119, distance: 3.9
click at [195, 119] on p "Job & Payment" at bounding box center [204, 115] width 41 height 10
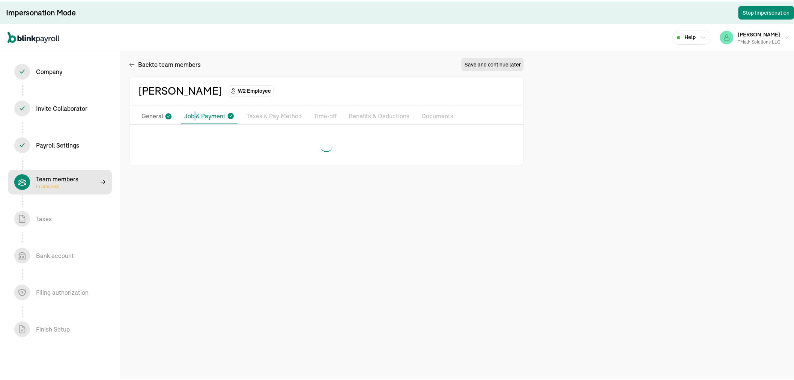
select select "[STREET_ADDRESS]"
select select "4"
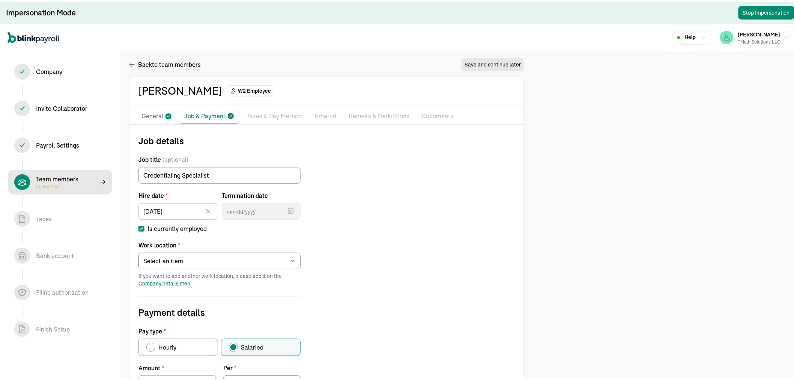
click at [260, 113] on p "Taxes & Pay Method" at bounding box center [274, 115] width 55 height 10
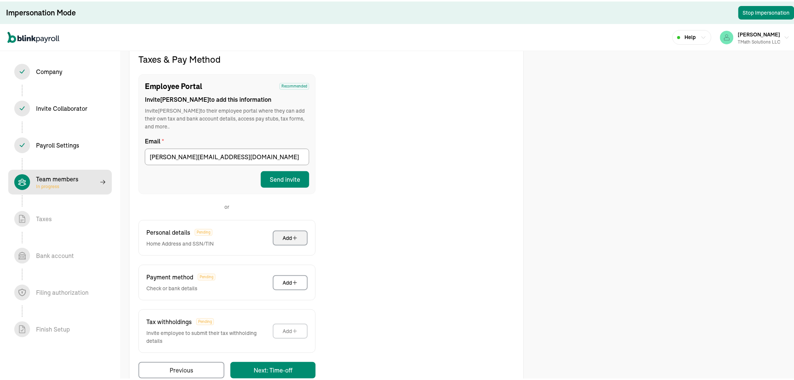
click at [282, 229] on button "Add" at bounding box center [290, 236] width 35 height 15
click at [278, 274] on button "Add" at bounding box center [290, 281] width 35 height 15
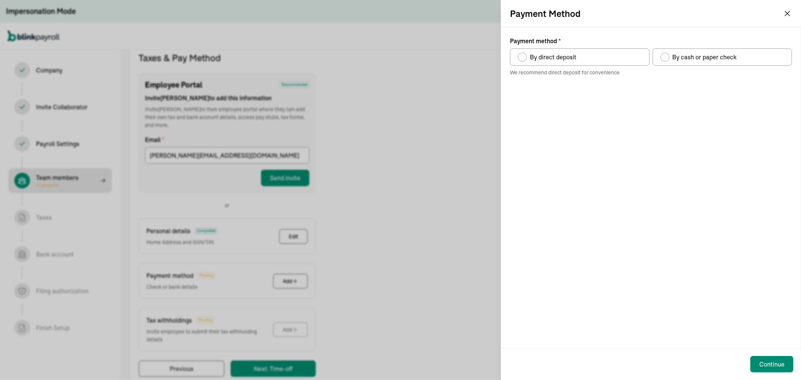
click at [663, 58] on div "Payment method" at bounding box center [665, 57] width 6 height 6
click at [663, 58] on input "By cash or paper check" at bounding box center [663, 55] width 6 height 6
radio input "true"
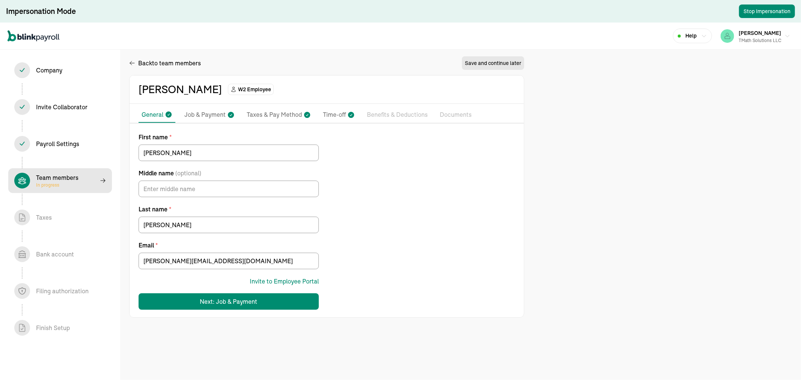
click at [396, 110] on p "Benefits & Deductions" at bounding box center [397, 115] width 61 height 10
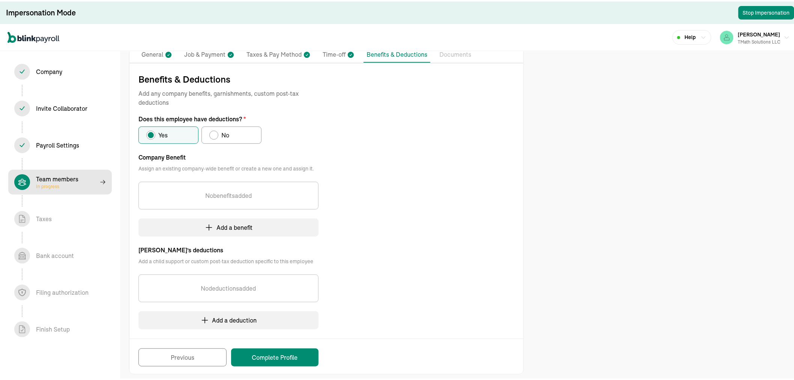
scroll to position [65, 0]
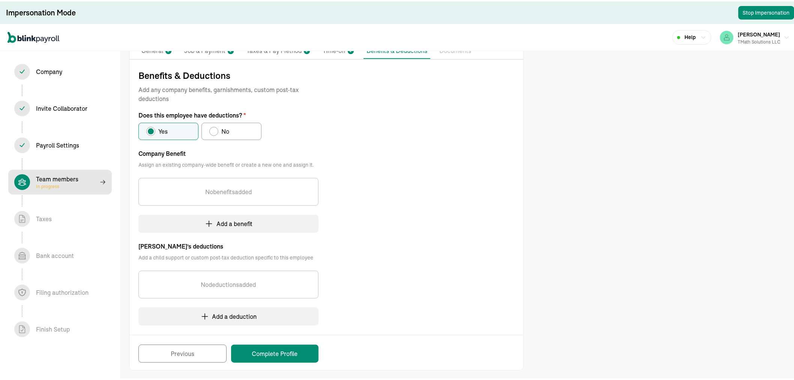
click at [216, 130] on div "Does this employee have deductions?" at bounding box center [214, 130] width 6 height 6
click at [215, 130] on input "No" at bounding box center [212, 128] width 6 height 6
radio input "true"
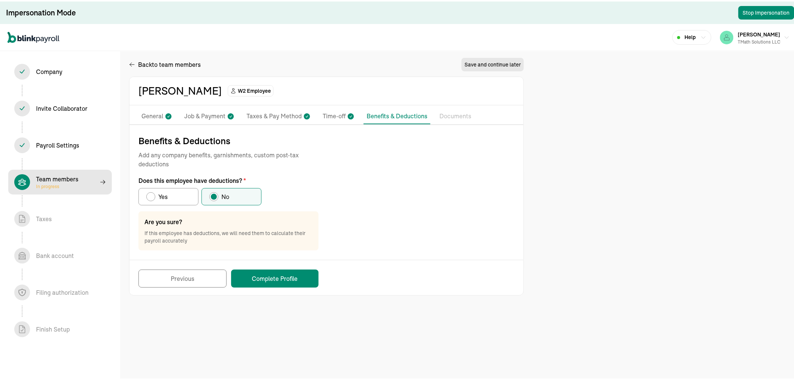
scroll to position [0, 0]
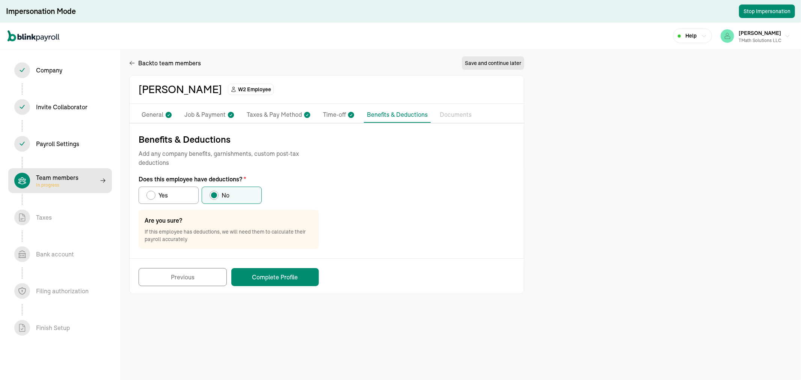
click at [152, 197] on div "Does this employee have deductions?" at bounding box center [151, 195] width 6 height 6
click at [152, 196] on input "Yes" at bounding box center [149, 193] width 6 height 6
radio input "true"
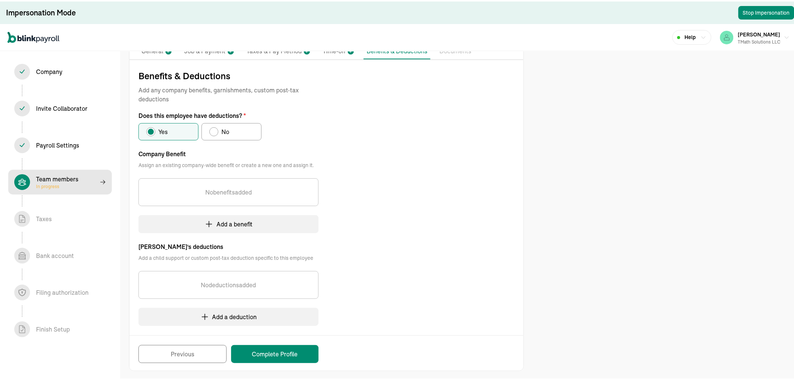
scroll to position [65, 0]
click at [218, 127] on div "Does this employee have deductions?" at bounding box center [213, 129] width 9 height 9
click at [215, 127] on input "No" at bounding box center [212, 128] width 6 height 6
radio input "true"
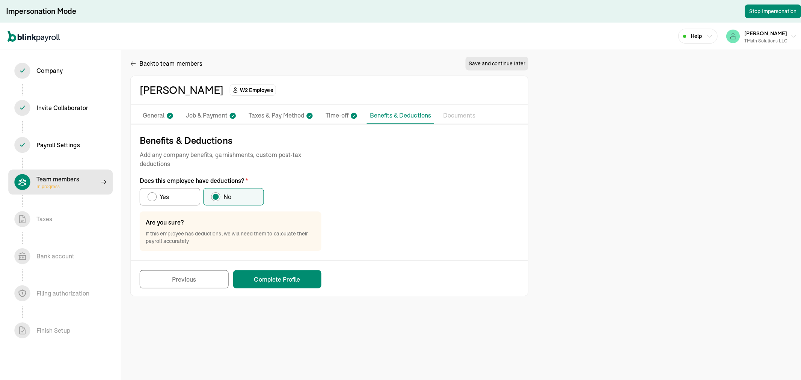
scroll to position [0, 0]
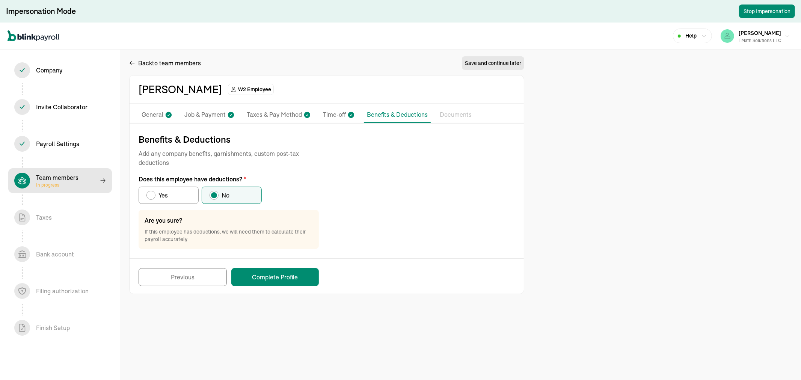
click at [658, 187] on div "Back to team members Save and continue later [PERSON_NAME] W2 Employee Pay Stub…" at bounding box center [400, 190] width 801 height 380
click at [137, 63] on div "Back to team members" at bounding box center [165, 63] width 72 height 9
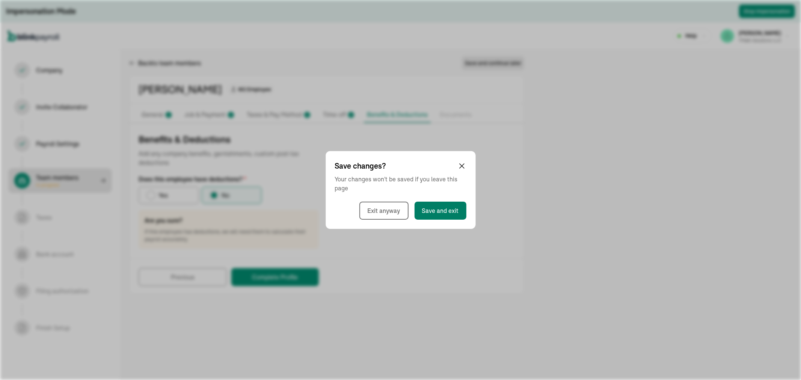
click at [422, 214] on button "Save and exit" at bounding box center [440, 211] width 52 height 18
select select "employee"
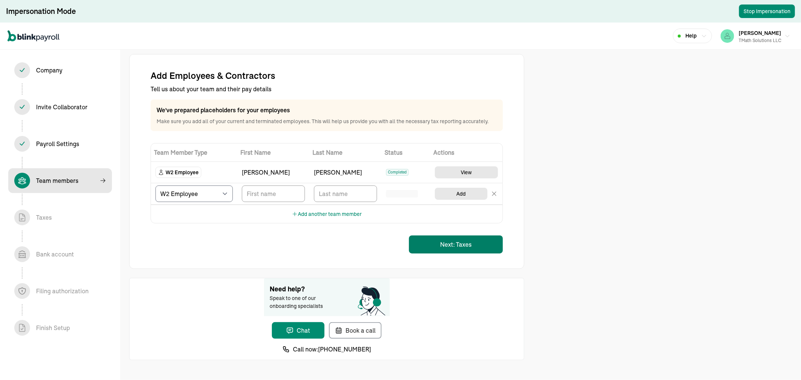
click at [444, 248] on button "Next: Taxes" at bounding box center [456, 244] width 94 height 18
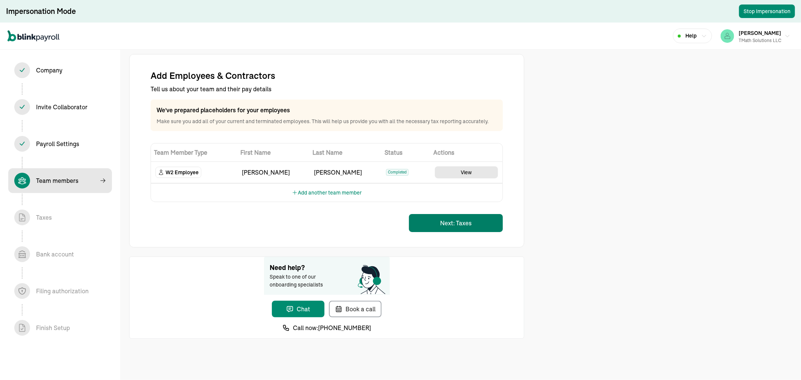
click at [451, 220] on button "Next: Taxes" at bounding box center [456, 223] width 94 height 18
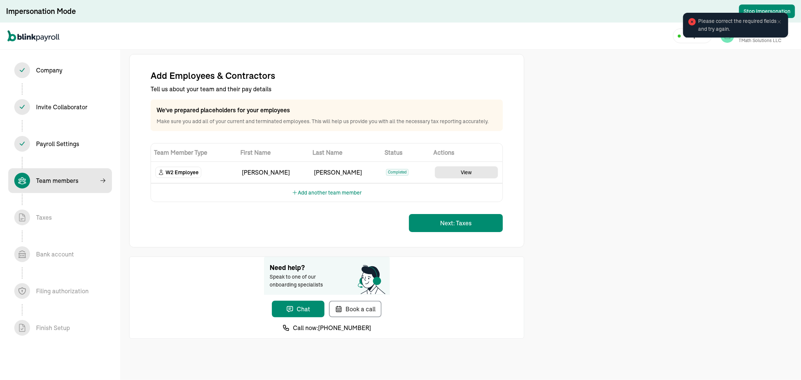
click at [779, 20] on icon at bounding box center [779, 22] width 6 height 6
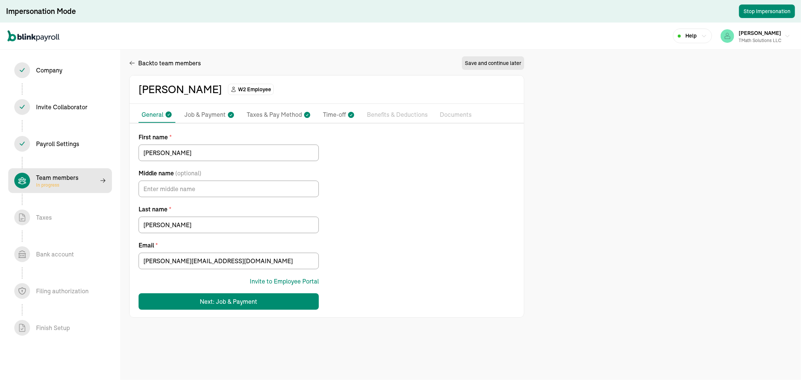
click at [396, 110] on p "Benefits & Deductions" at bounding box center [397, 115] width 61 height 10
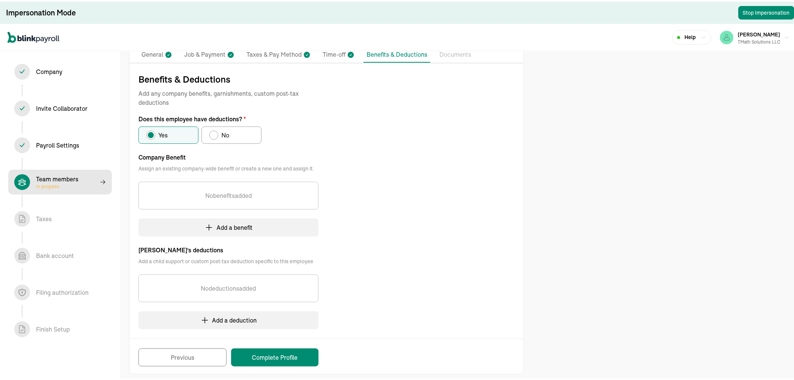
scroll to position [65, 0]
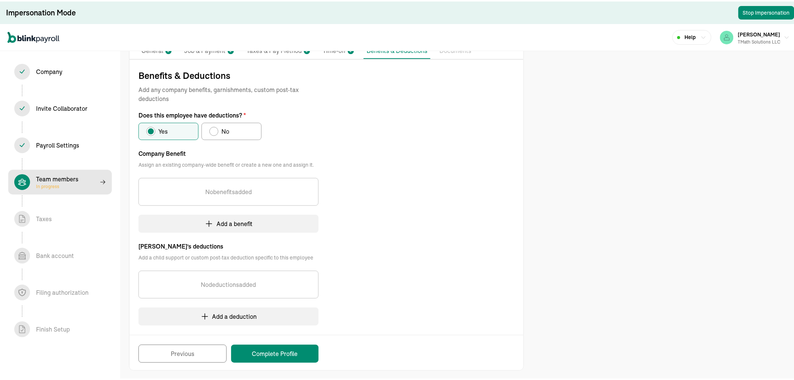
click at [216, 130] on div "Does this employee have deductions?" at bounding box center [214, 130] width 6 height 6
click at [215, 130] on input "No" at bounding box center [212, 128] width 6 height 6
radio input "true"
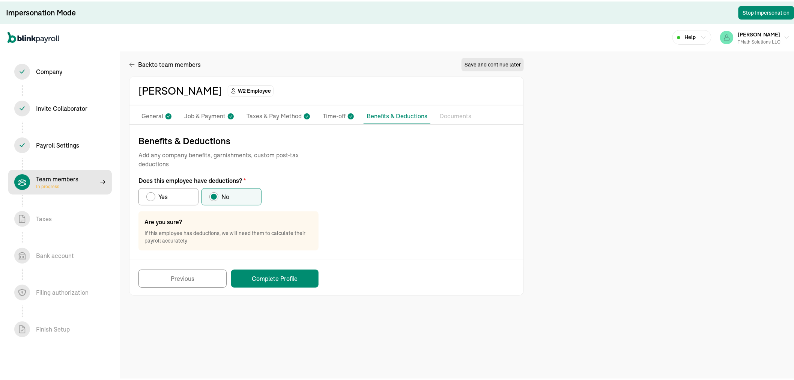
scroll to position [0, 0]
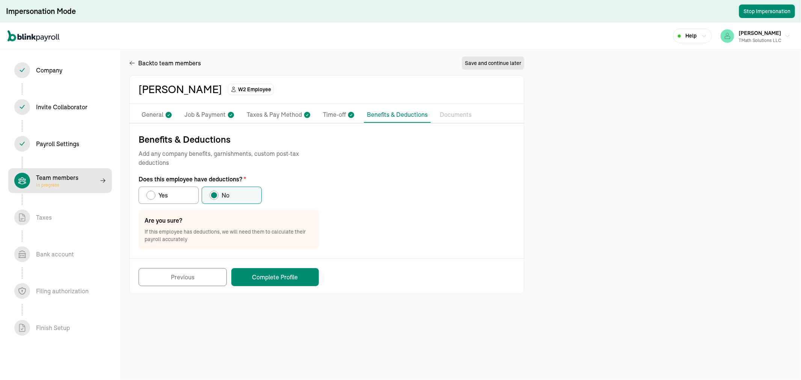
click at [152, 197] on div "Does this employee have deductions?" at bounding box center [151, 195] width 6 height 6
click at [152, 196] on input "Yes" at bounding box center [149, 193] width 6 height 6
radio input "true"
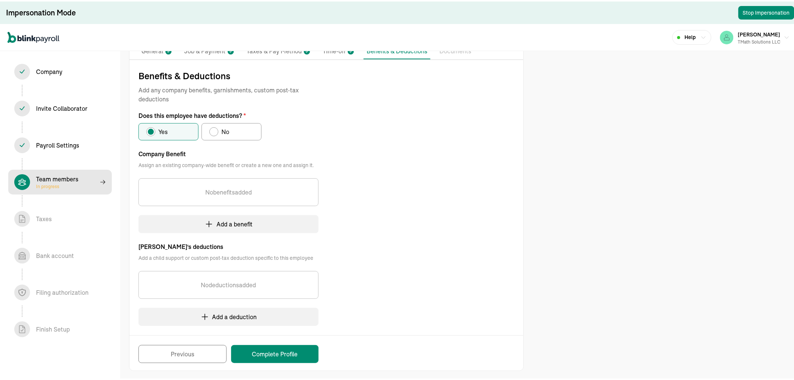
scroll to position [65, 0]
click at [218, 127] on div "Does this employee have deductions?" at bounding box center [213, 129] width 9 height 9
click at [215, 127] on input "No" at bounding box center [212, 128] width 6 height 6
radio input "true"
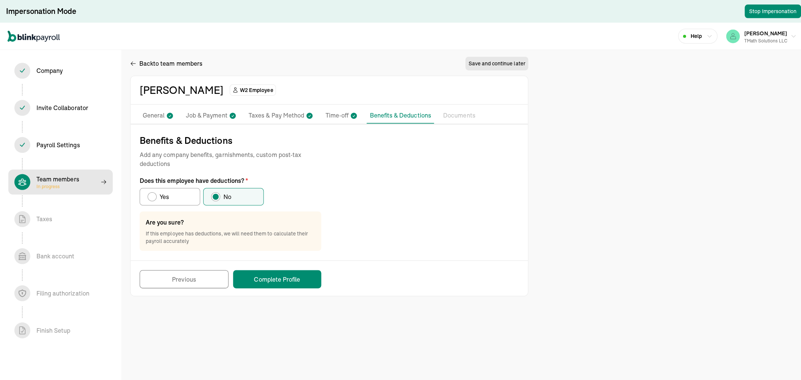
scroll to position [0, 0]
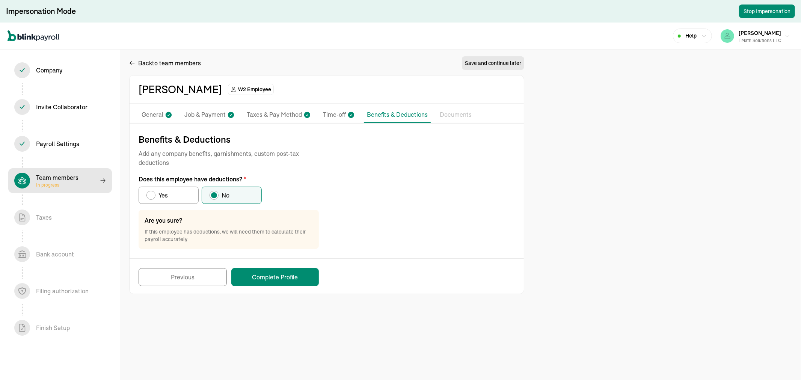
click at [658, 187] on div "Back to team members Save and continue later [PERSON_NAME] W2 Employee Pay Stub…" at bounding box center [400, 190] width 801 height 380
click at [137, 63] on div "Back to team members" at bounding box center [165, 63] width 72 height 9
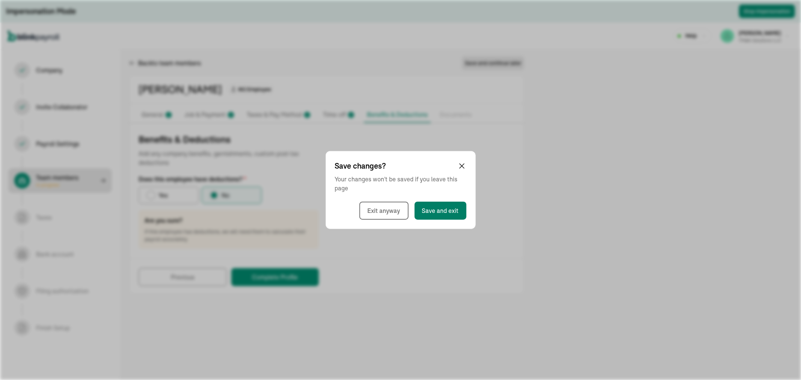
click at [422, 214] on button "Save and exit" at bounding box center [440, 211] width 52 height 18
select select "employee"
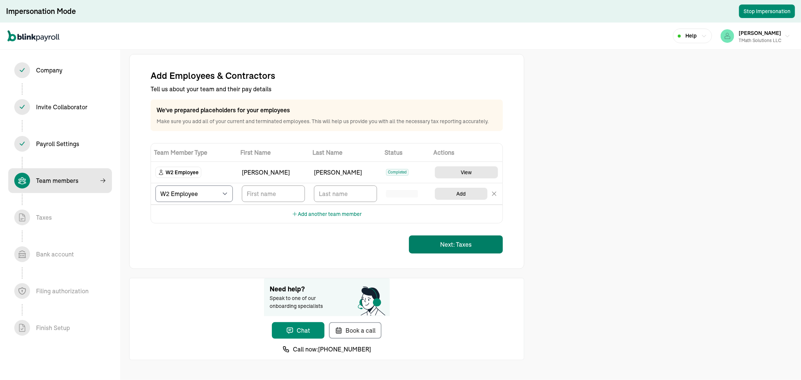
click at [444, 248] on button "Next: Taxes" at bounding box center [456, 244] width 94 height 18
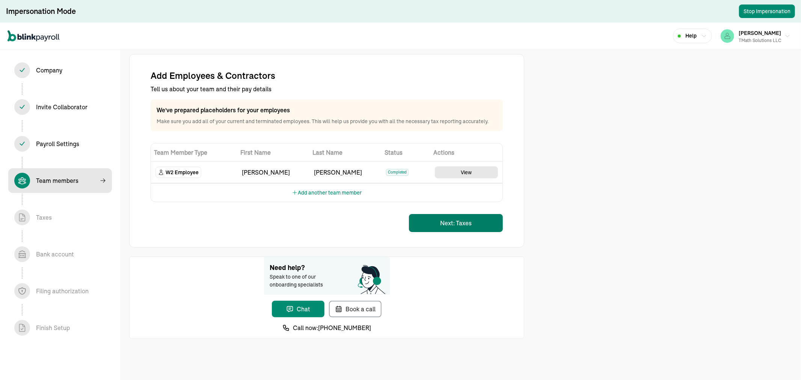
click at [451, 220] on button "Next: Taxes" at bounding box center [456, 223] width 94 height 18
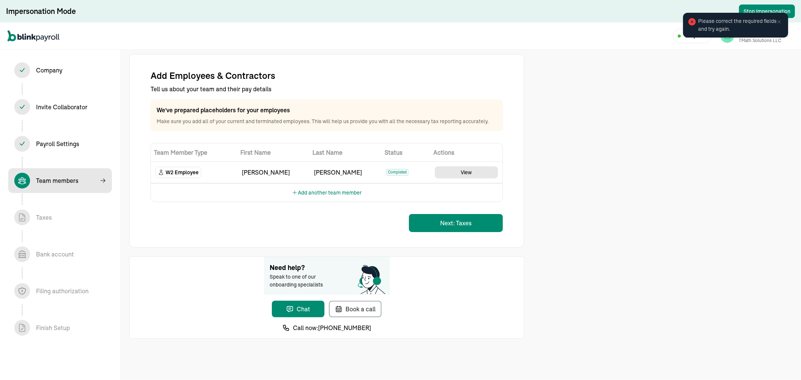
click at [779, 20] on icon at bounding box center [779, 22] width 6 height 6
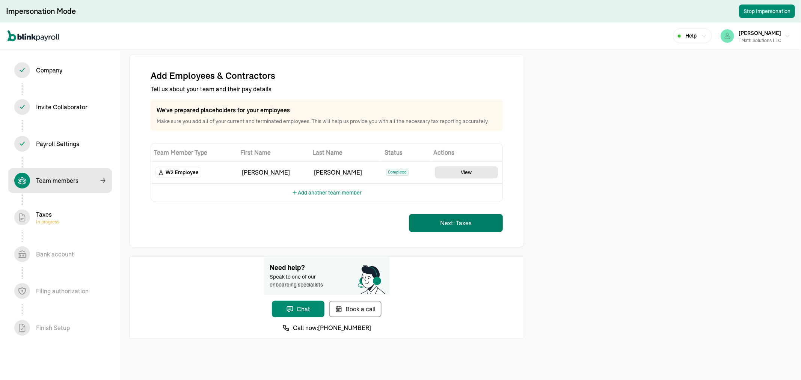
click at [453, 223] on button "Next: Taxes" at bounding box center [456, 223] width 94 height 18
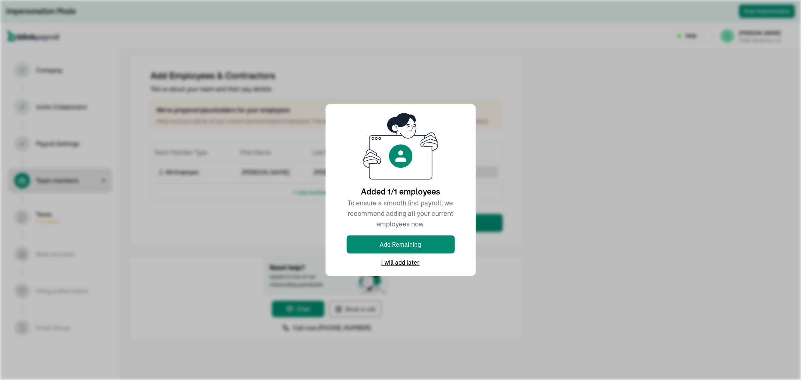
click at [544, 308] on div "Added 1/1 employees To ensure a smooth first payroll, we recommend adding all y…" at bounding box center [400, 190] width 801 height 380
click at [213, 193] on div "Added 1/1 employees To ensure a smooth first payroll, we recommend adding all y…" at bounding box center [400, 190] width 801 height 380
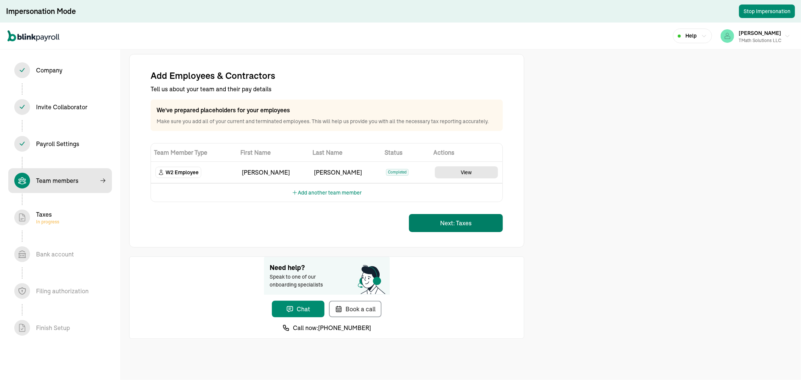
click at [453, 223] on button "Next: Taxes" at bounding box center [456, 223] width 94 height 18
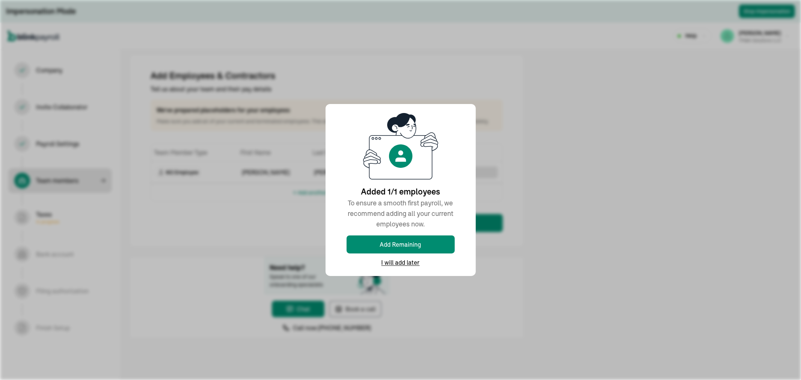
click at [544, 308] on div "Added 1/1 employees To ensure a smooth first payroll, we recommend adding all y…" at bounding box center [400, 190] width 801 height 380
click at [213, 193] on div "Added 1/1 employees To ensure a smooth first payroll, we recommend adding all y…" at bounding box center [400, 190] width 801 height 380
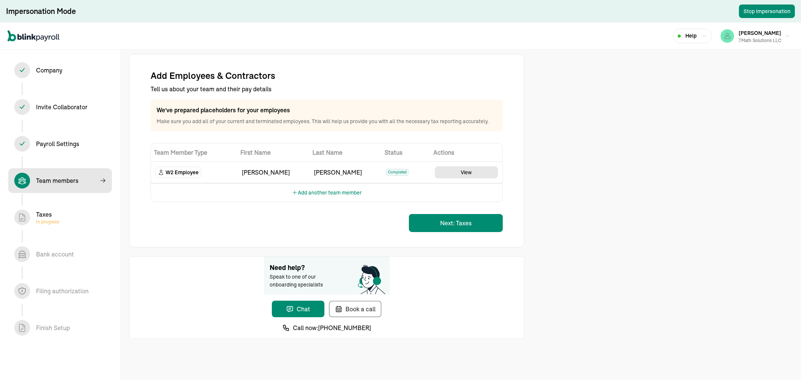
click at [61, 216] on div "Taxes In progress" at bounding box center [60, 217] width 92 height 16
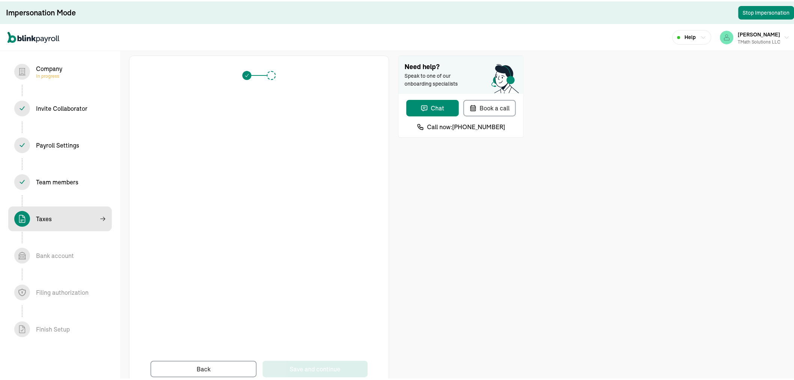
scroll to position [23, 0]
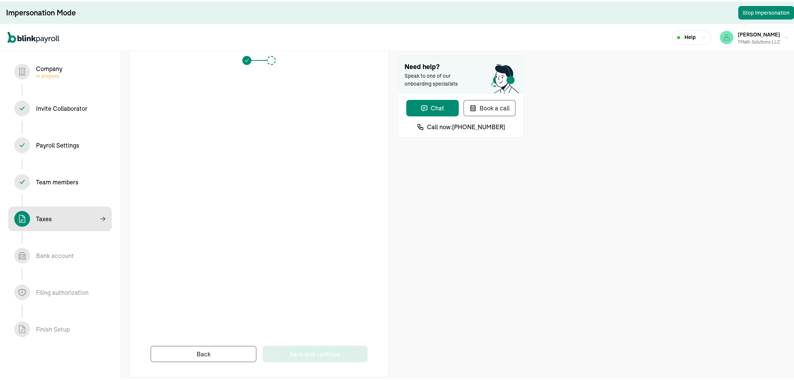
scroll to position [23, 0]
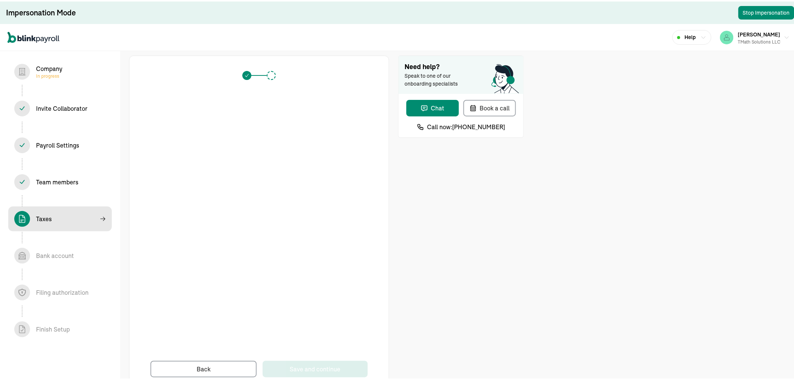
click at [426, 253] on div "Need help? Speak to one of our onboarding specialists Chat Book a call Call now…" at bounding box center [461, 222] width 126 height 337
click at [419, 213] on div "Need help? Speak to one of our onboarding specialists Chat Book a call Call now…" at bounding box center [461, 222] width 126 height 337
click at [426, 253] on div "Need help? Speak to one of our onboarding specialists Chat Book a call Call now…" at bounding box center [461, 222] width 126 height 337
click at [419, 213] on div "Need help? Speak to one of our onboarding specialists Chat Book a call Call now…" at bounding box center [461, 222] width 126 height 337
click at [84, 247] on div "Bank account In progress" at bounding box center [60, 254] width 92 height 16
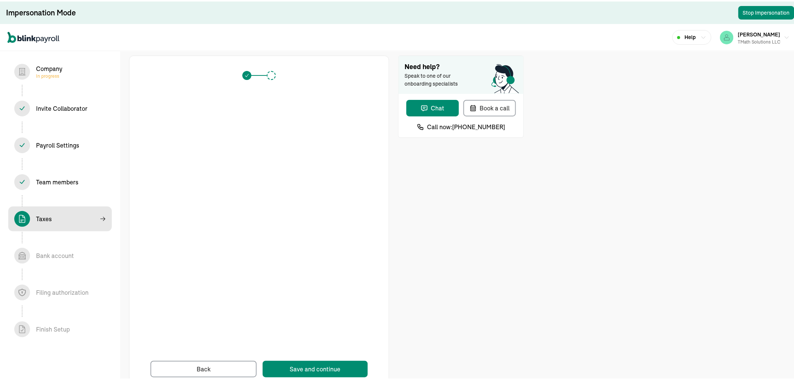
click at [84, 247] on div "Bank account In progress" at bounding box center [60, 254] width 92 height 16
click at [57, 255] on div "Bank account In progress" at bounding box center [55, 254] width 38 height 9
click at [295, 367] on div "Save and continue" at bounding box center [315, 367] width 51 height 9
click at [57, 255] on div "Bank account In progress" at bounding box center [55, 254] width 38 height 9
click at [295, 367] on div "Save and continue" at bounding box center [315, 367] width 51 height 9
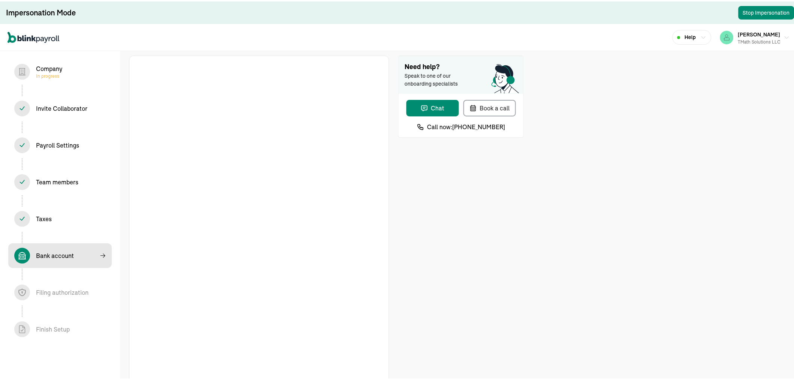
click at [52, 254] on div "Bank account In progress" at bounding box center [55, 254] width 38 height 9
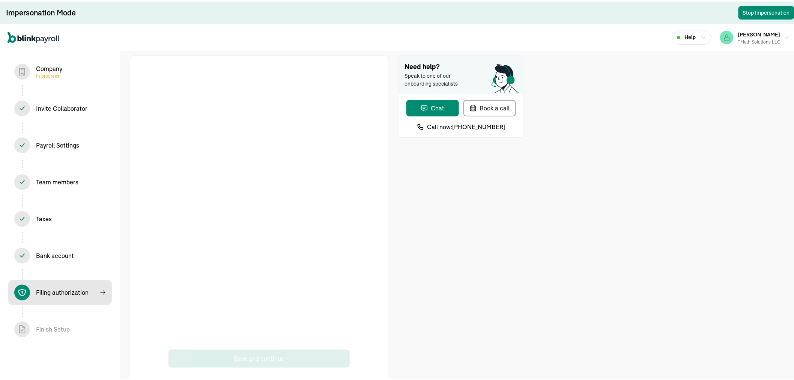
click at [57, 61] on span "Company In progress" at bounding box center [60, 70] width 104 height 25
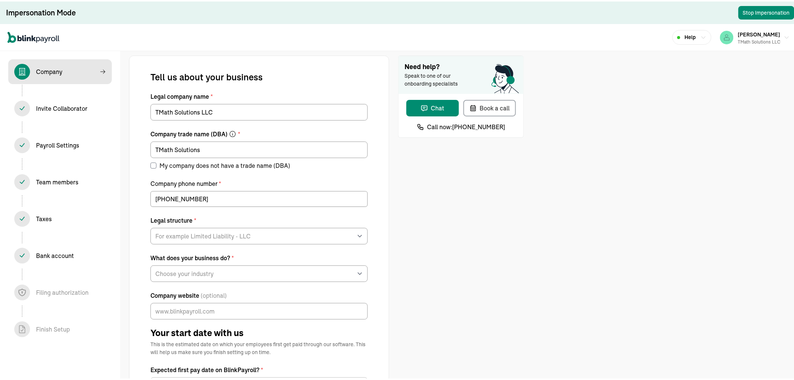
click at [72, 292] on div "Filing authorization In progress" at bounding box center [62, 290] width 53 height 9
click at [66, 254] on div "Bank account In progress" at bounding box center [55, 254] width 38 height 9
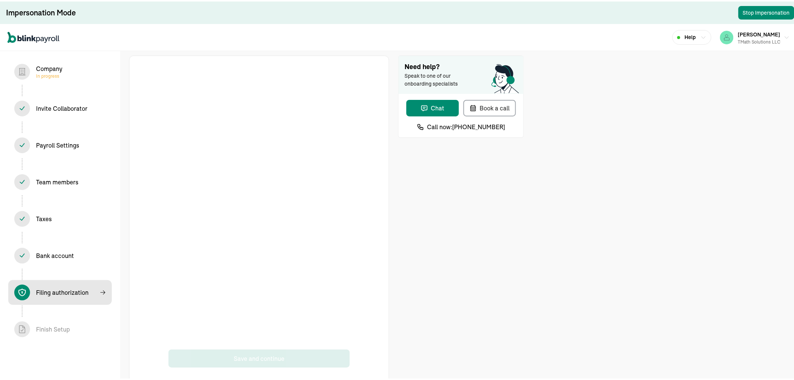
click at [57, 61] on span "Company In progress" at bounding box center [60, 70] width 104 height 25
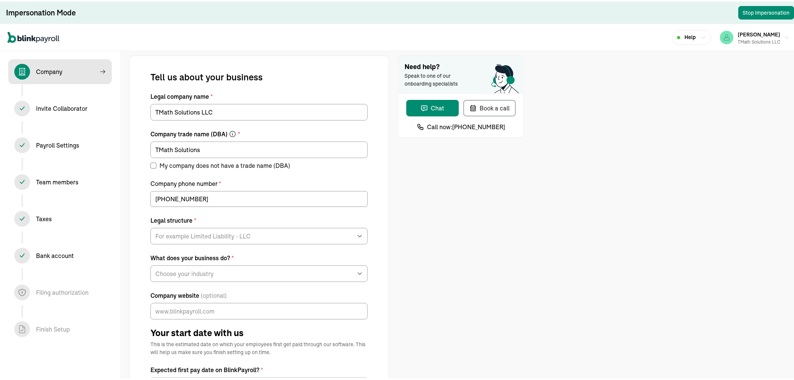
click at [72, 292] on div "Filing authorization In progress" at bounding box center [62, 290] width 53 height 9
click at [66, 254] on div "Bank account In progress" at bounding box center [55, 254] width 38 height 9
click at [56, 285] on div "Filing authorization In progress" at bounding box center [60, 291] width 92 height 16
click at [56, 291] on div "Filing authorization In progress" at bounding box center [62, 290] width 53 height 9
click at [66, 256] on div "Bank account In progress" at bounding box center [55, 254] width 38 height 9
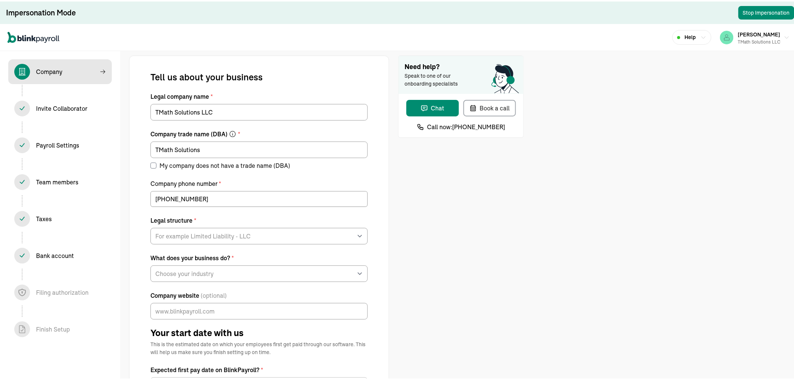
click at [56, 285] on div "Filing authorization In progress" at bounding box center [60, 291] width 92 height 16
click at [56, 291] on div "Filing authorization In progress" at bounding box center [62, 290] width 53 height 9
click at [66, 256] on div "Bank account In progress" at bounding box center [55, 254] width 38 height 9
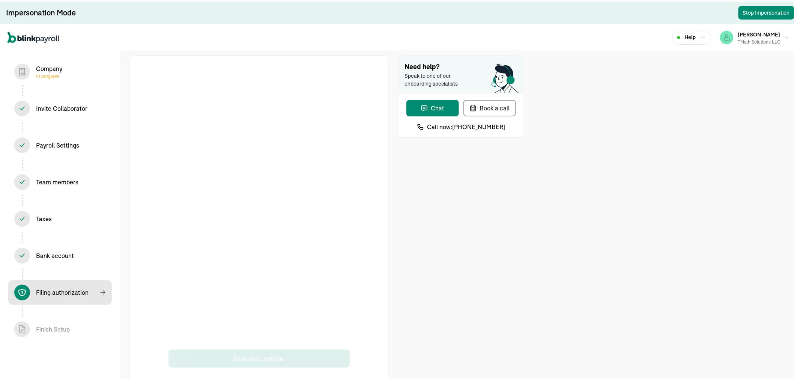
click at [92, 68] on div "Company In progress" at bounding box center [60, 70] width 92 height 16
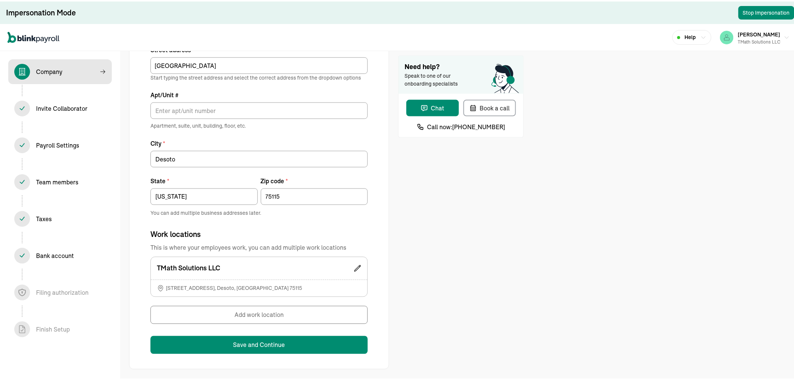
click at [62, 250] on div "Bank account In progress" at bounding box center [55, 254] width 38 height 9
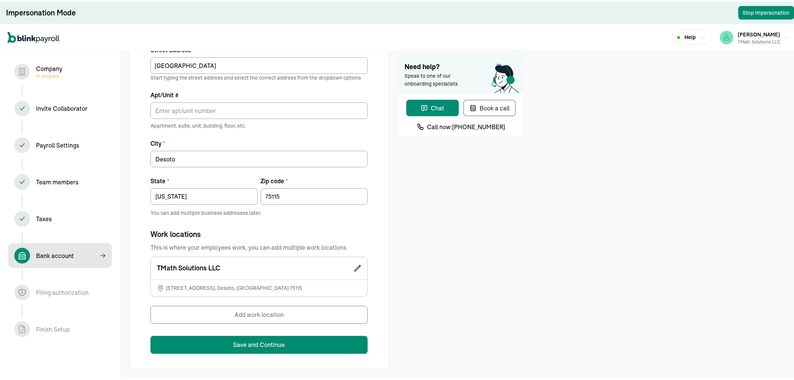
scroll to position [25, 0]
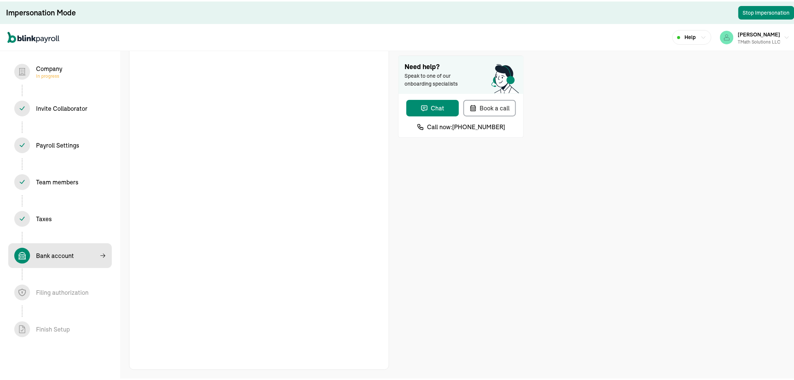
click at [42, 280] on span "Filing authorization In progress" at bounding box center [60, 291] width 104 height 25
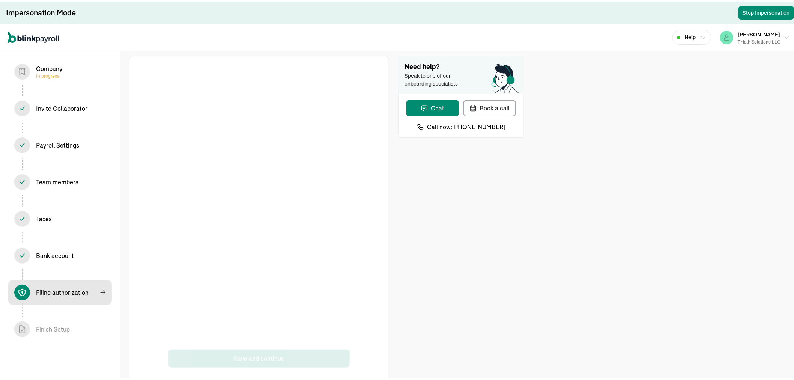
click at [75, 69] on div "Company In progress" at bounding box center [60, 70] width 92 height 16
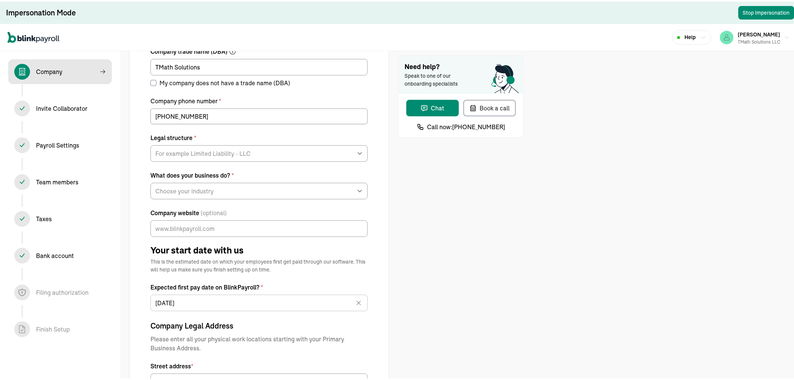
scroll to position [83, 0]
click at [185, 149] on select "For example Limited Liability - LLC Sole proprietorship Limited Partnership Lim…" at bounding box center [259, 151] width 217 height 17
select select "S-Corporation"
click at [151, 143] on select "For example Limited Liability - LLC Sole proprietorship Limited Partnership Lim…" at bounding box center [259, 151] width 217 height 17
click at [196, 194] on select "Choose your industry Auto or Machine Sales Auto or Machine Repair Arts or Enter…" at bounding box center [259, 189] width 217 height 17
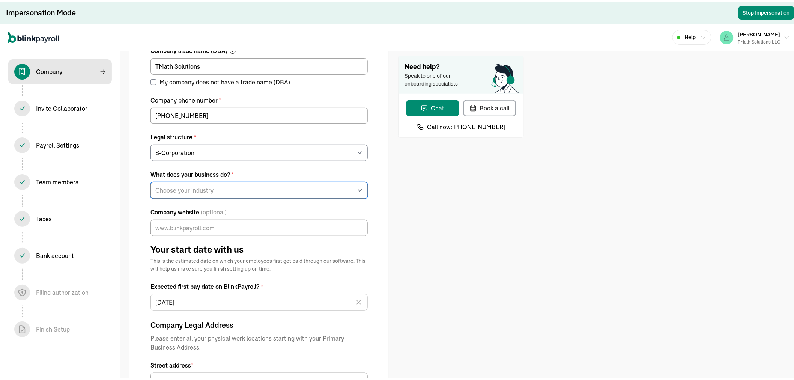
select select "Consulting Services"
click at [151, 181] on select "Choose your industry Auto or Machine Sales Auto or Machine Repair Arts or Enter…" at bounding box center [259, 189] width 217 height 17
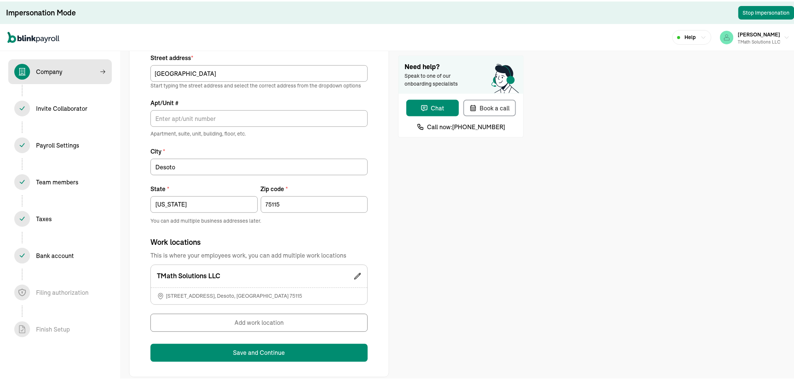
scroll to position [399, 0]
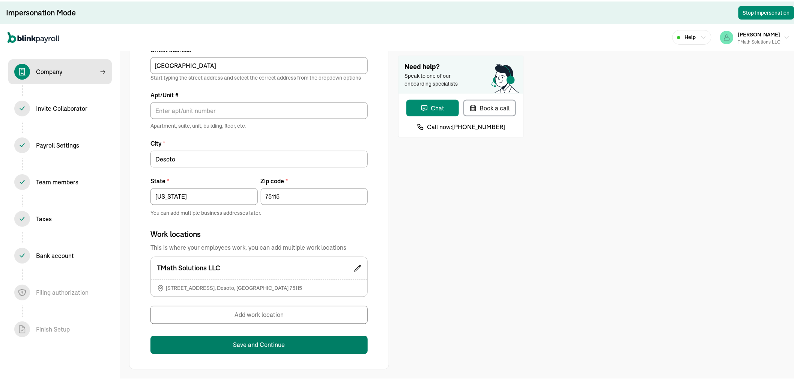
click at [183, 339] on button "Save and Continue" at bounding box center [259, 343] width 217 height 18
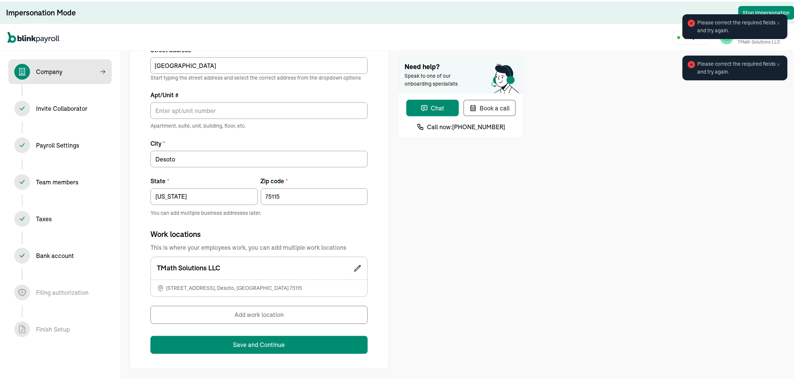
scroll to position [315, 0]
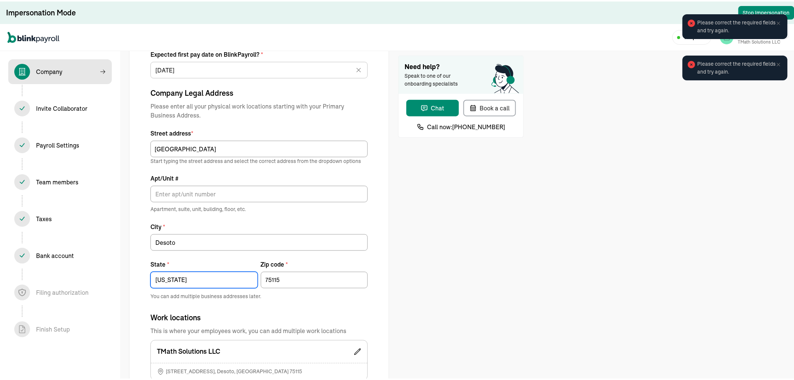
click at [197, 275] on input "TEXAS" at bounding box center [204, 278] width 107 height 17
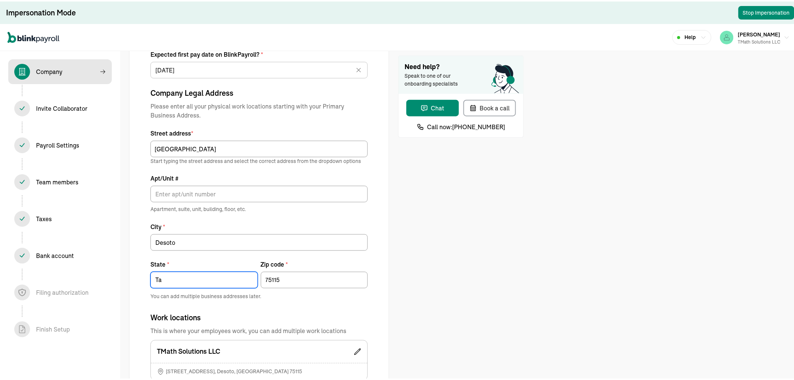
type input "T"
click at [498, 256] on div "Need help? Speak to one of our onboarding specialists Chat Book a call Call now…" at bounding box center [461, 95] width 126 height 712
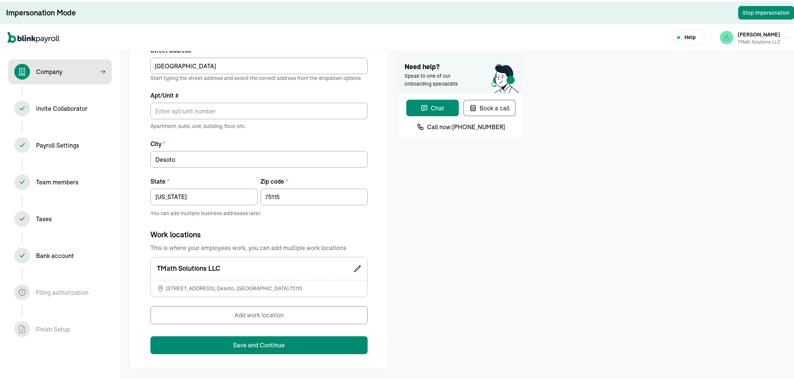
scroll to position [399, 0]
click at [264, 264] on div "TMath Solutions LLC" at bounding box center [259, 267] width 217 height 23
click at [363, 269] on div "TMath Solutions LLC" at bounding box center [259, 267] width 217 height 23
click at [358, 265] on icon at bounding box center [358, 267] width 6 height 6
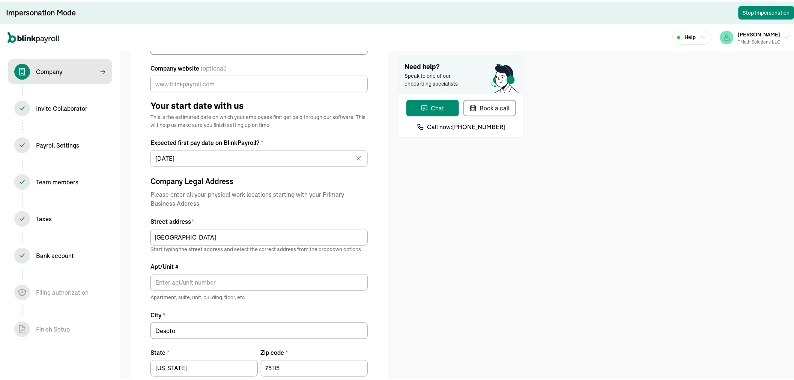
scroll to position [148, 0]
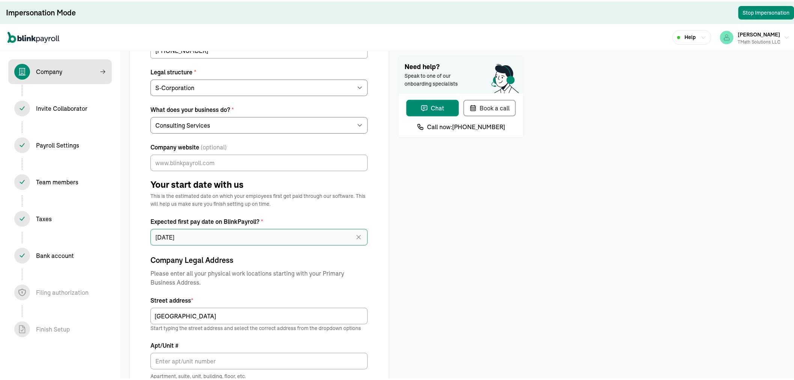
click at [278, 234] on input "09/15/2025" at bounding box center [259, 235] width 217 height 17
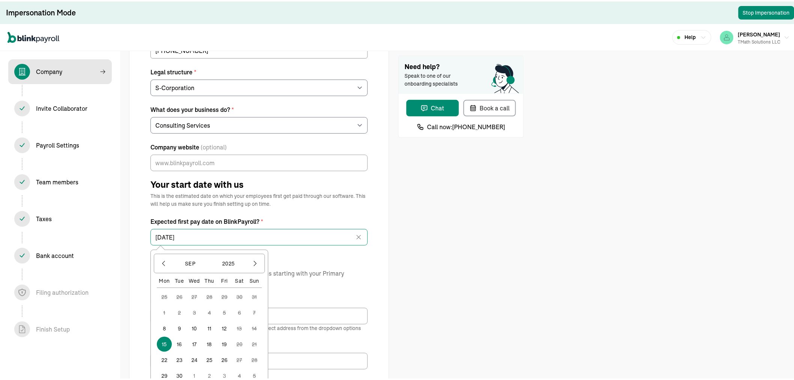
scroll to position [190, 0]
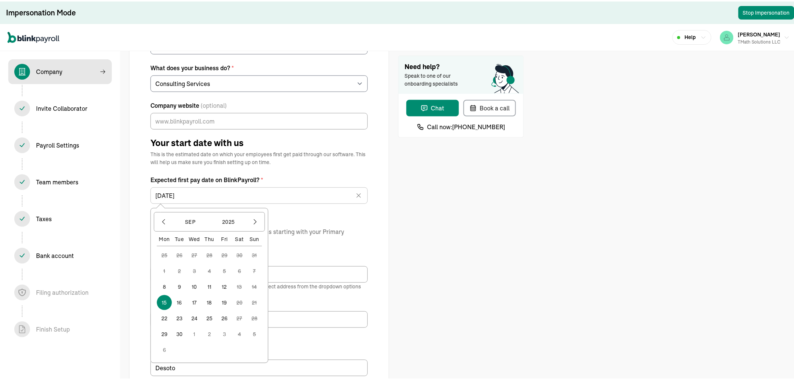
click at [161, 295] on button "15" at bounding box center [164, 301] width 15 height 15
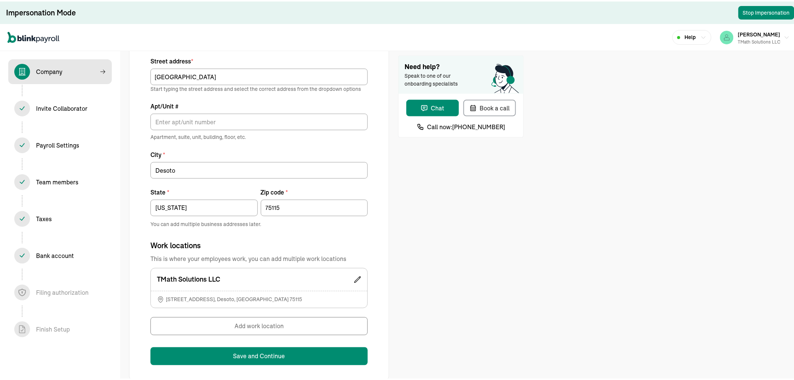
scroll to position [399, 0]
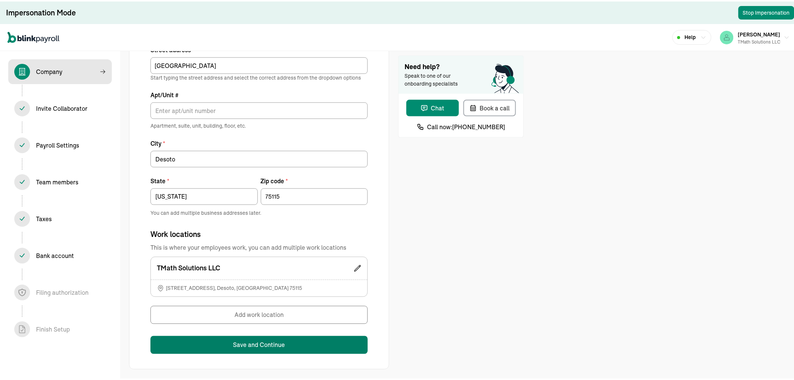
click at [235, 342] on button "Save and Continue" at bounding box center [259, 343] width 217 height 18
type input "TX"
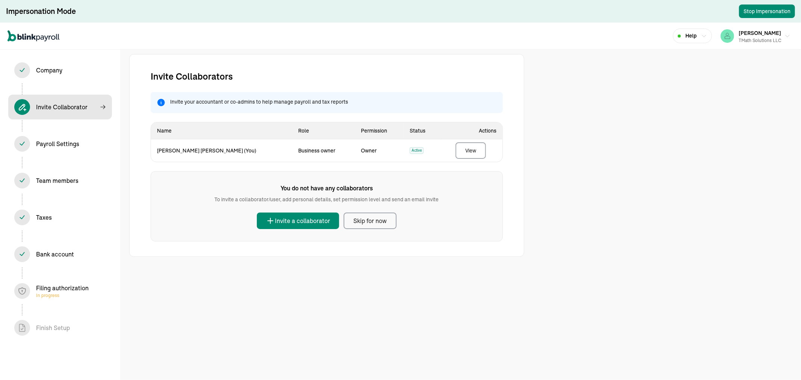
click at [63, 289] on div "Filing authorization In progress" at bounding box center [62, 290] width 53 height 15
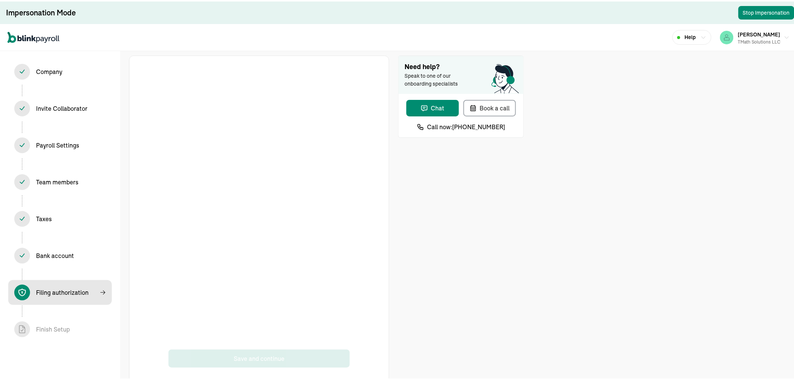
click at [91, 68] on div "Company In progress" at bounding box center [60, 70] width 92 height 16
select select "S-Corporation"
select select "Consulting Services"
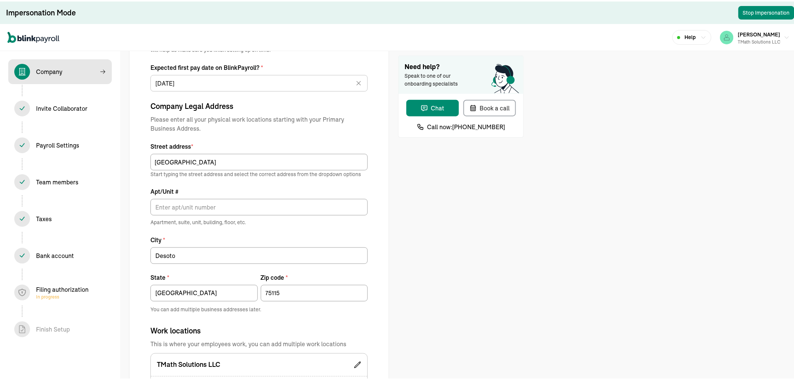
scroll to position [250, 0]
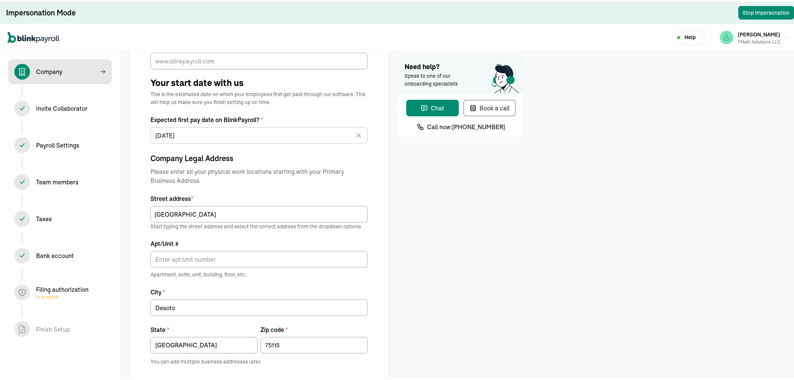
click at [58, 64] on div "Company In progress" at bounding box center [60, 70] width 92 height 16
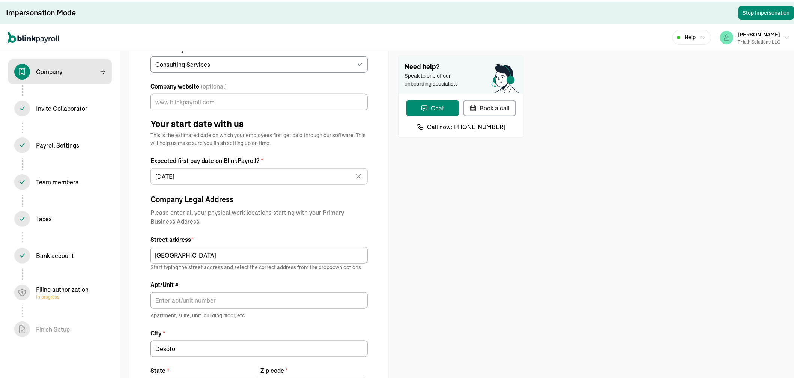
scroll to position [208, 0]
click at [52, 69] on div "Company In progress" at bounding box center [49, 70] width 26 height 9
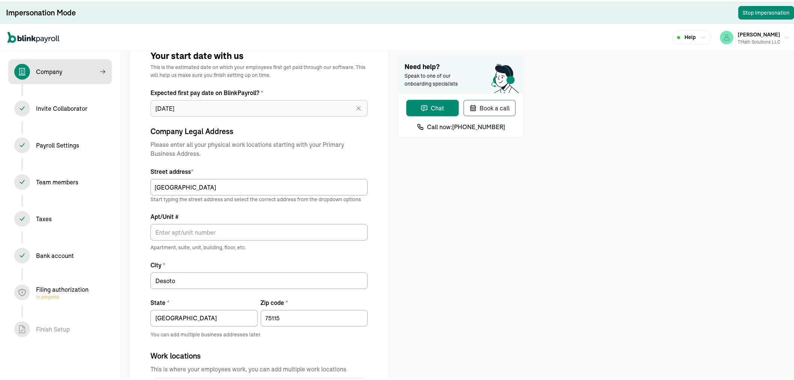
scroll to position [292, 0]
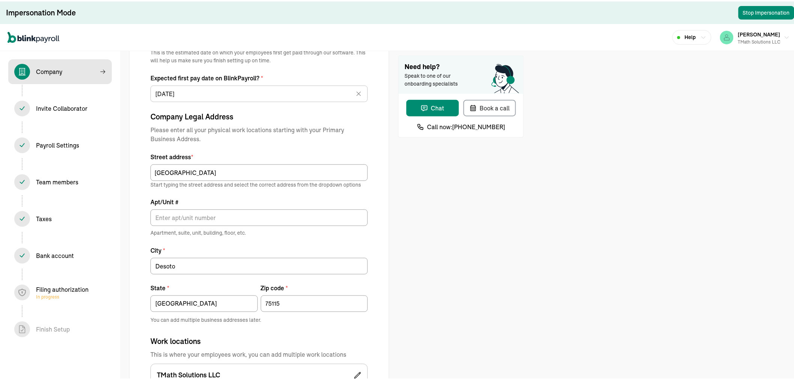
click at [57, 288] on div "Filing authorization In progress" at bounding box center [62, 290] width 53 height 15
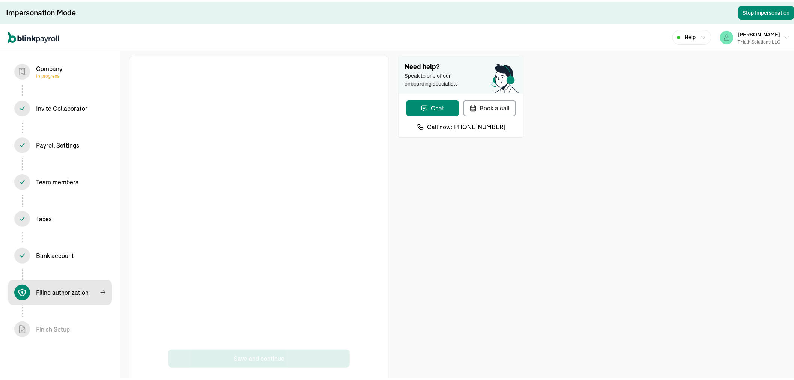
click at [92, 68] on div "Company In progress" at bounding box center [60, 70] width 92 height 16
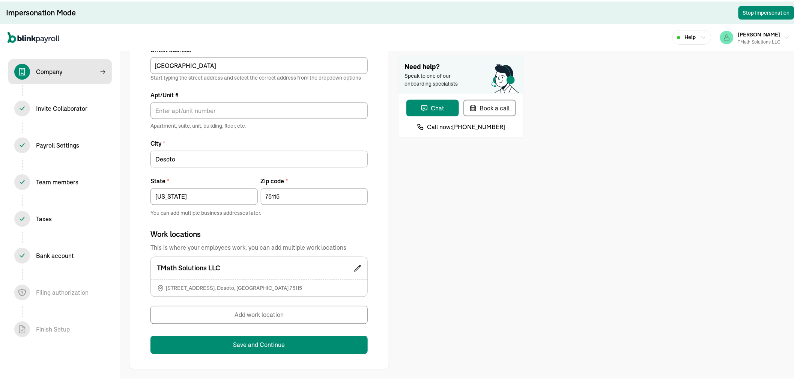
click at [62, 250] on div "Bank account In progress" at bounding box center [55, 254] width 38 height 9
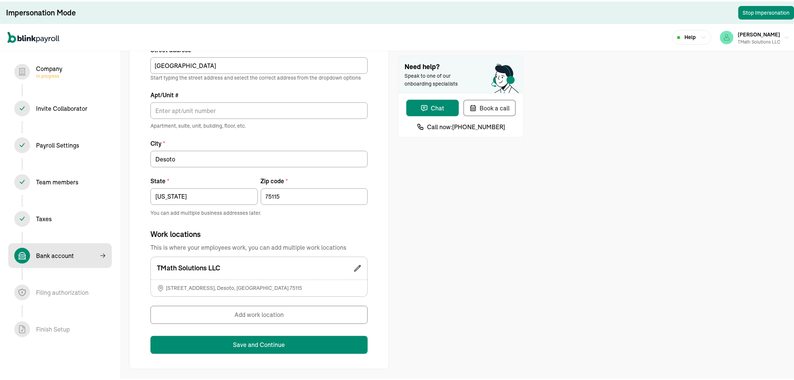
scroll to position [25, 0]
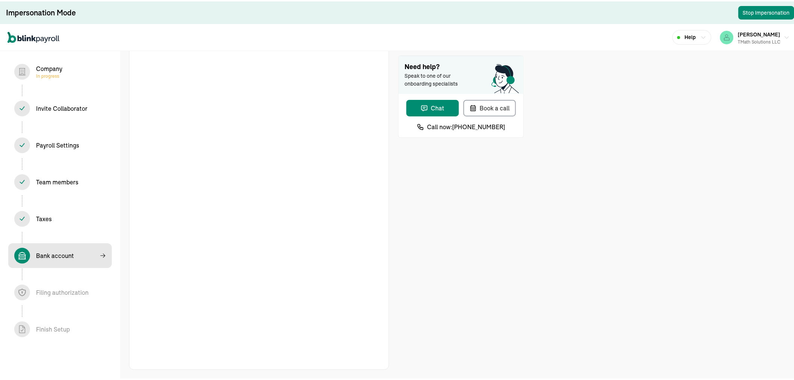
click at [42, 280] on span "Filing authorization In progress" at bounding box center [60, 291] width 104 height 25
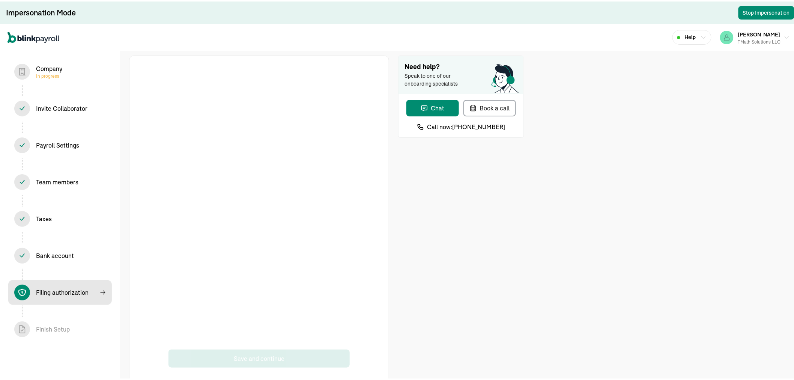
click at [75, 69] on div "Company In progress" at bounding box center [60, 70] width 92 height 16
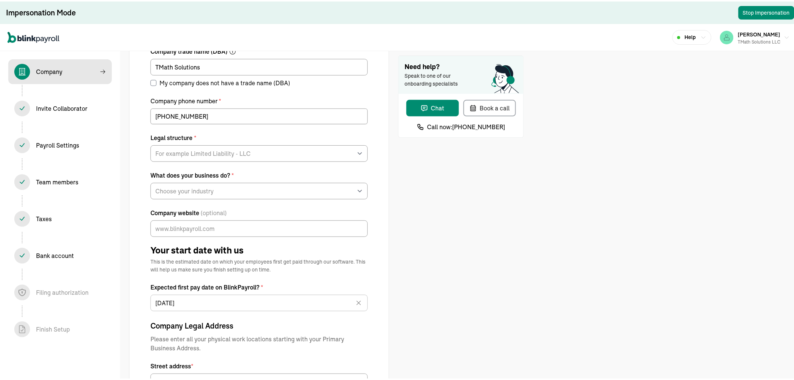
scroll to position [83, 0]
click at [185, 149] on select "For example Limited Liability - LLC Sole proprietorship Limited Partnership Lim…" at bounding box center [259, 151] width 217 height 17
select select "S-Corporation"
click at [151, 143] on select "For example Limited Liability - LLC Sole proprietorship Limited Partnership Lim…" at bounding box center [259, 151] width 217 height 17
click at [196, 194] on select "Choose your industry Auto or Machine Sales Auto or Machine Repair Arts or Enter…" at bounding box center [259, 189] width 217 height 17
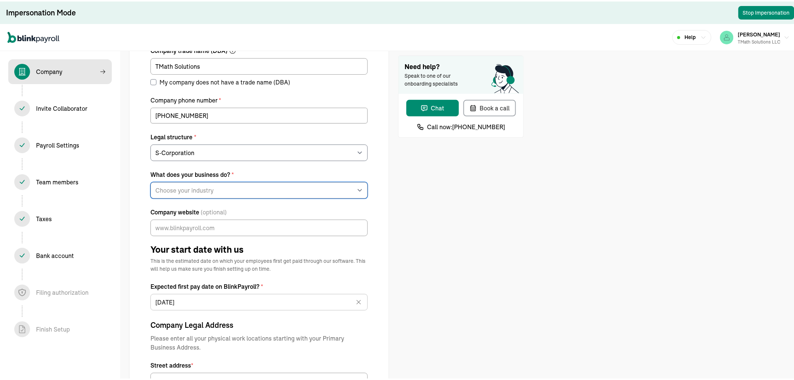
select select "Consulting Services"
click at [151, 181] on select "Choose your industry Auto or Machine Sales Auto or Machine Repair Arts or Enter…" at bounding box center [259, 189] width 217 height 17
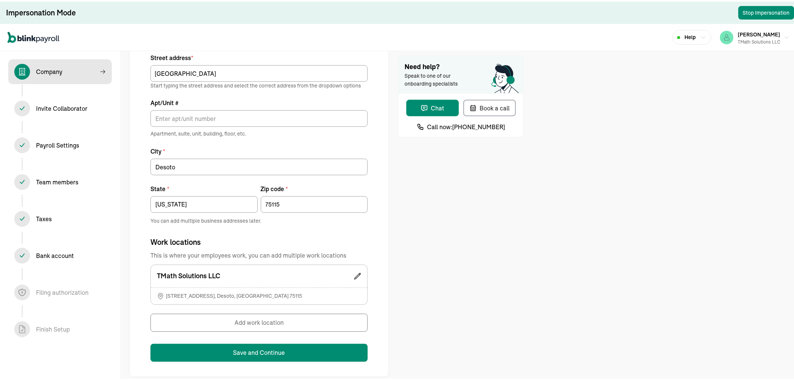
scroll to position [399, 0]
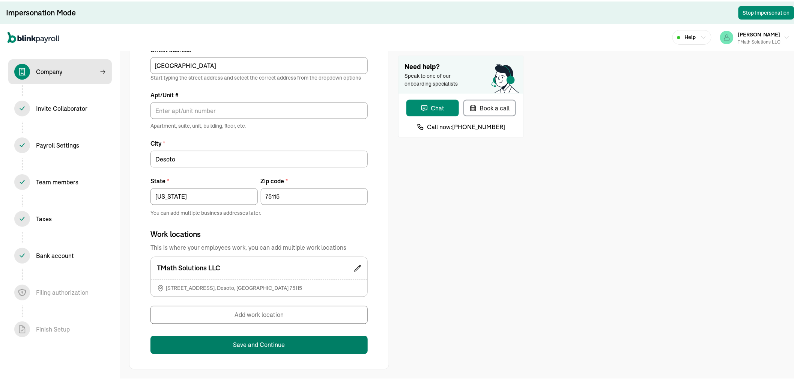
click at [183, 339] on button "Save and Continue" at bounding box center [259, 343] width 217 height 18
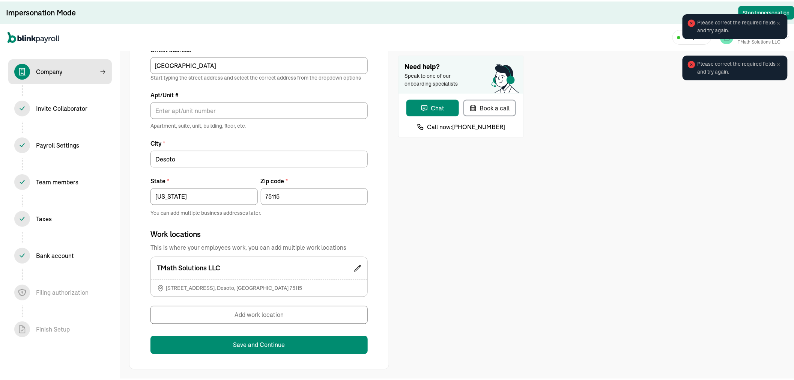
scroll to position [315, 0]
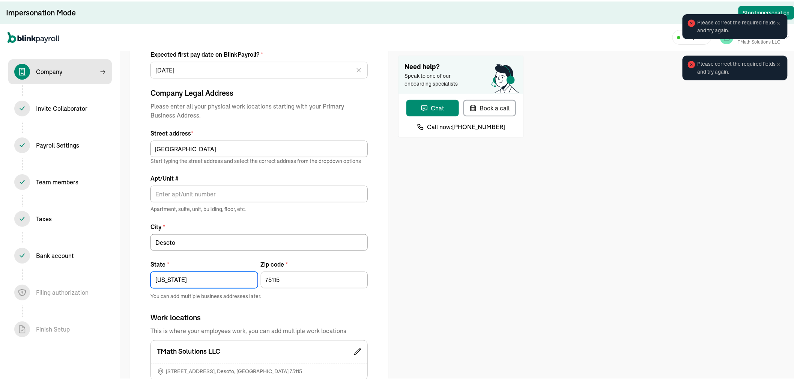
click at [197, 275] on input "TEXAS" at bounding box center [204, 278] width 107 height 17
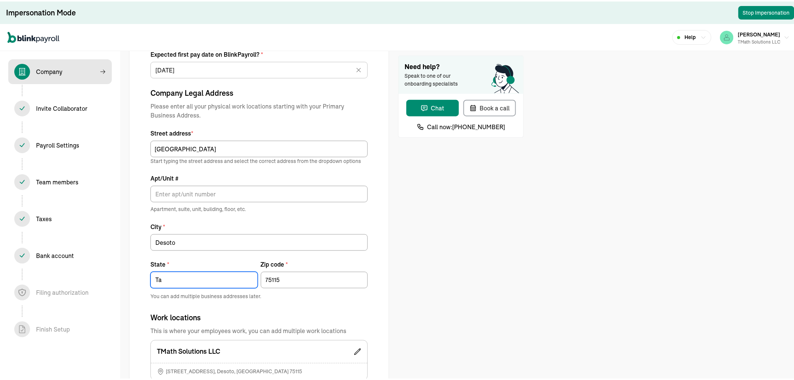
type input "T"
click at [498, 256] on div "Need help? Speak to one of our onboarding specialists Chat Book a call Call now…" at bounding box center [461, 95] width 126 height 712
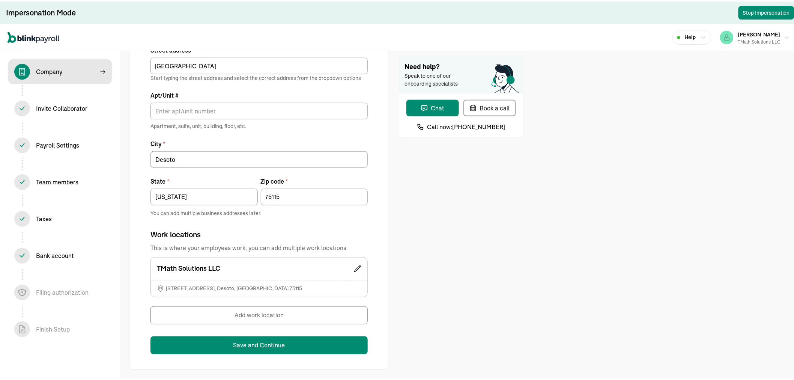
scroll to position [399, 0]
click at [264, 264] on div "TMath Solutions LLC" at bounding box center [259, 267] width 217 height 23
click at [363, 269] on div "TMath Solutions LLC" at bounding box center [259, 267] width 217 height 23
click at [358, 265] on icon at bounding box center [358, 267] width 6 height 6
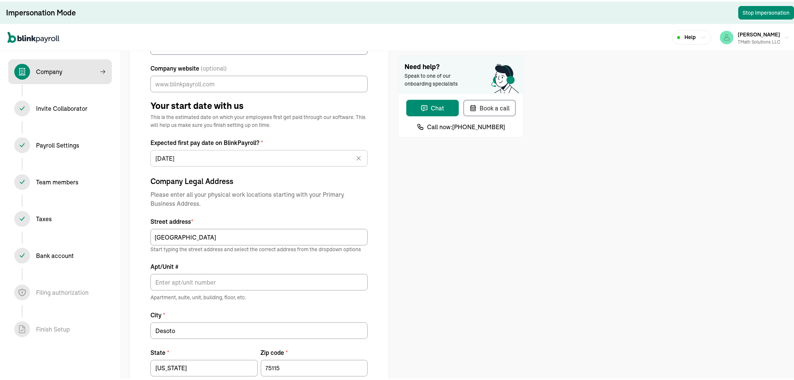
scroll to position [148, 0]
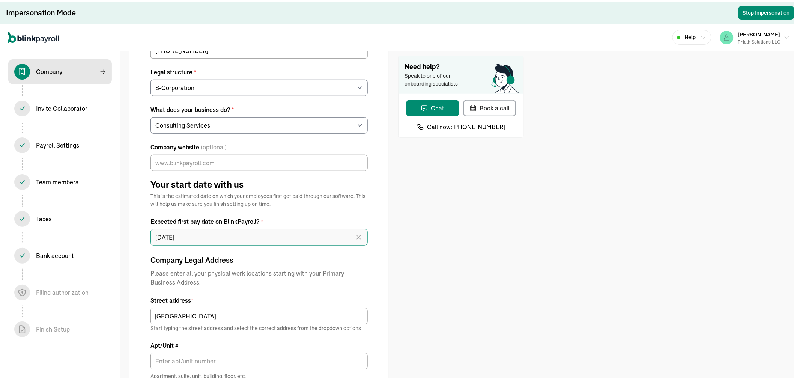
click at [278, 234] on input "09/15/2025" at bounding box center [259, 235] width 217 height 17
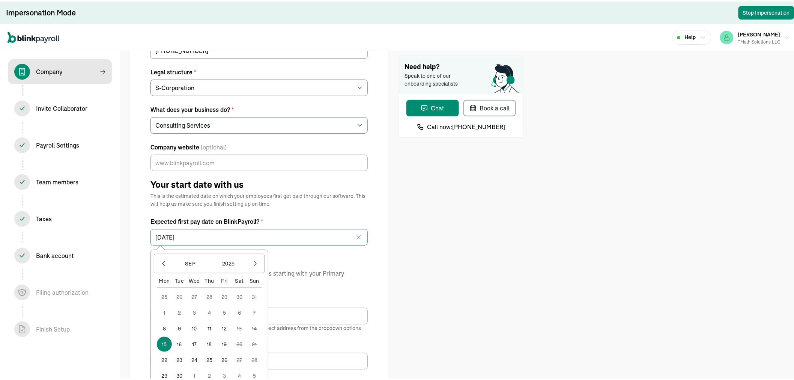
scroll to position [190, 0]
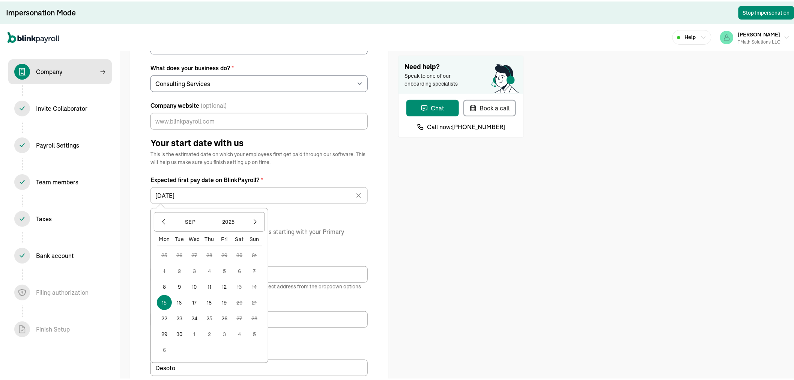
click at [161, 295] on button "15" at bounding box center [164, 301] width 15 height 15
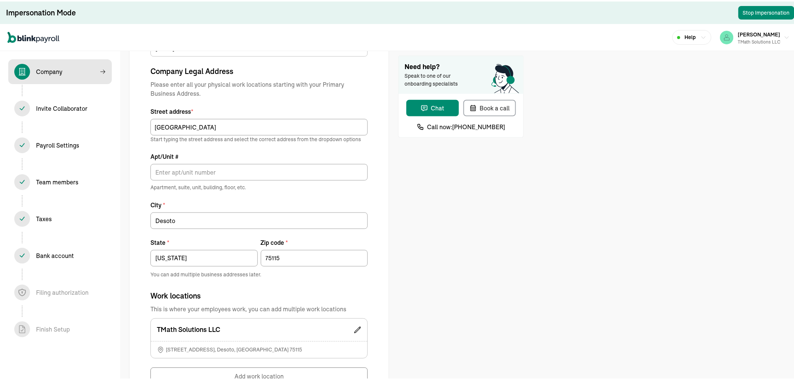
scroll to position [399, 0]
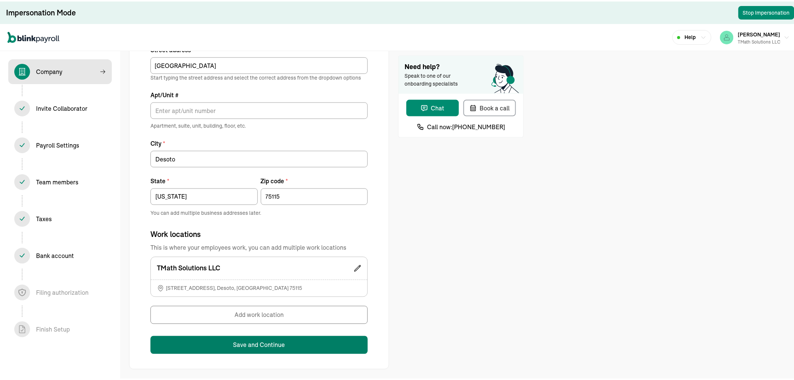
click at [235, 342] on button "Save and Continue" at bounding box center [259, 343] width 217 height 18
type input "TX"
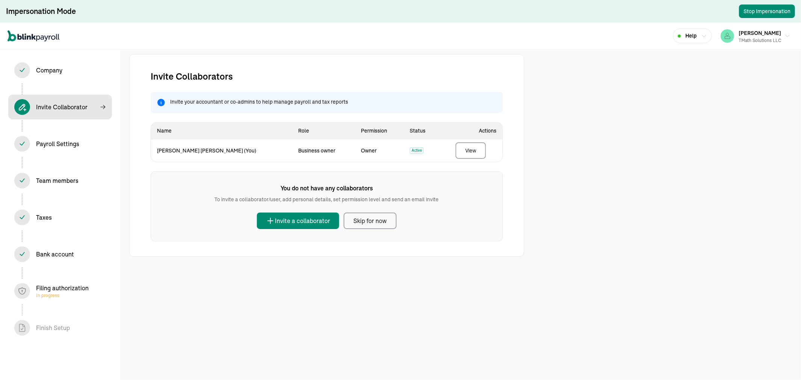
click at [63, 289] on div "Filing authorization In progress" at bounding box center [62, 290] width 53 height 15
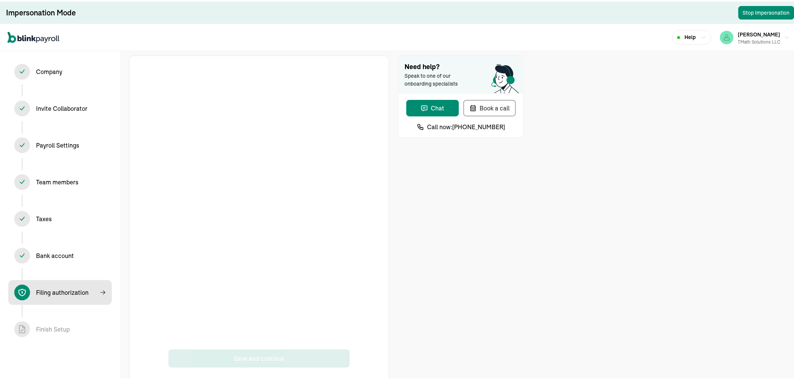
click at [91, 68] on div "Company In progress" at bounding box center [60, 70] width 92 height 16
select select "S-Corporation"
select select "Consulting Services"
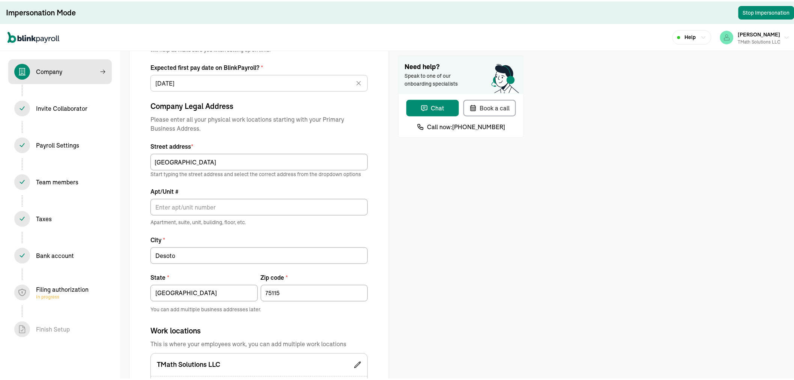
scroll to position [250, 0]
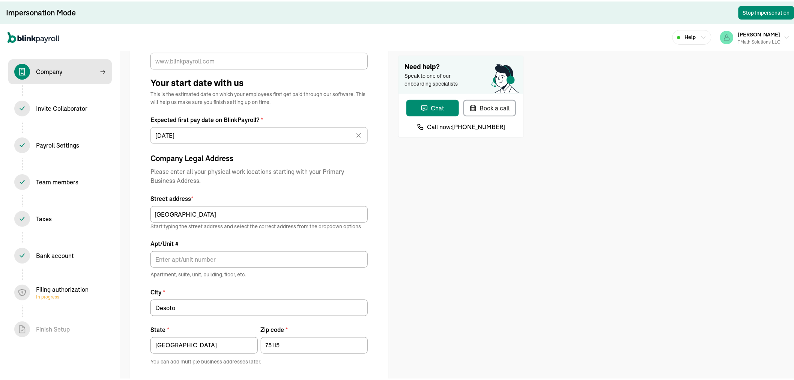
click at [58, 64] on div "Company In progress" at bounding box center [60, 70] width 92 height 16
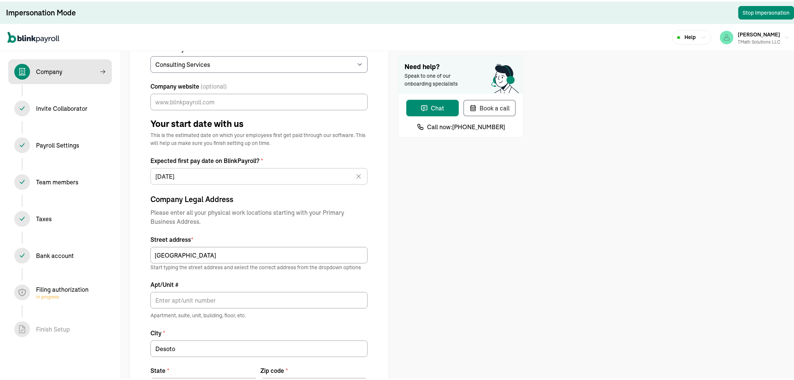
scroll to position [208, 0]
click at [52, 69] on div "Company In progress" at bounding box center [49, 70] width 26 height 9
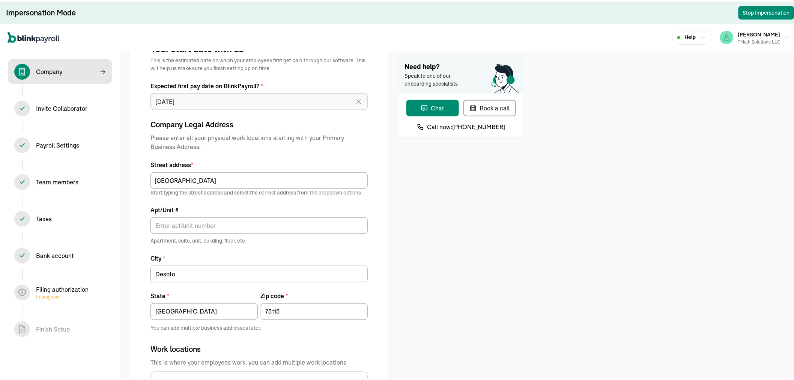
scroll to position [292, 0]
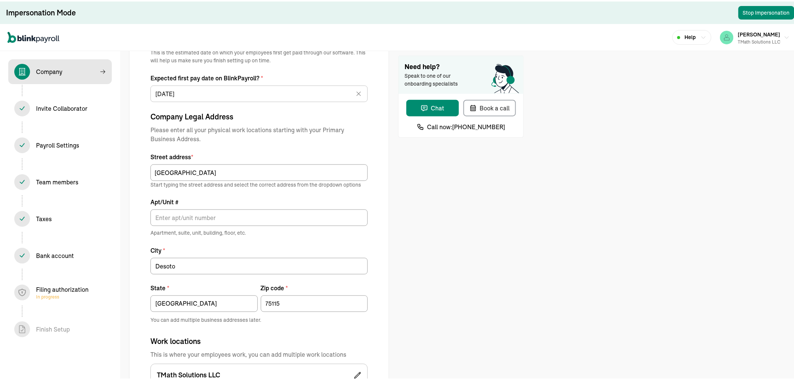
click at [57, 288] on div "Filing authorization In progress" at bounding box center [62, 290] width 53 height 15
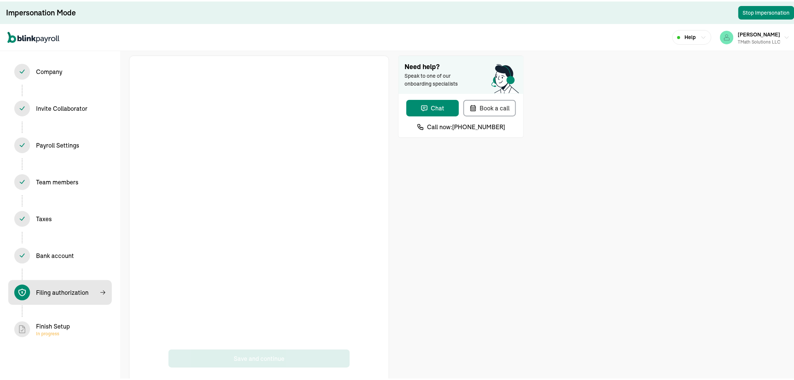
click at [32, 326] on div "Finish Setup In progress" at bounding box center [60, 328] width 92 height 16
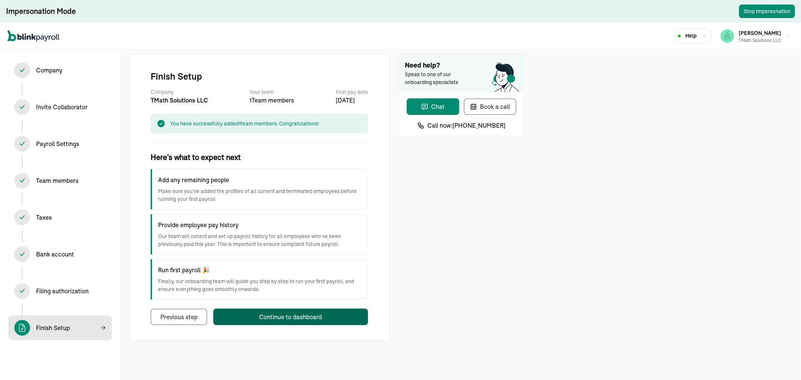
click at [238, 319] on button "Continue to dashboard" at bounding box center [290, 317] width 155 height 17
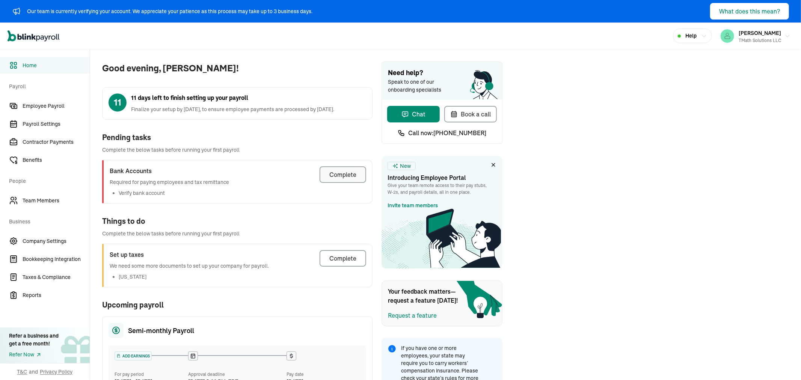
click at [347, 175] on div "Complete" at bounding box center [342, 174] width 27 height 9
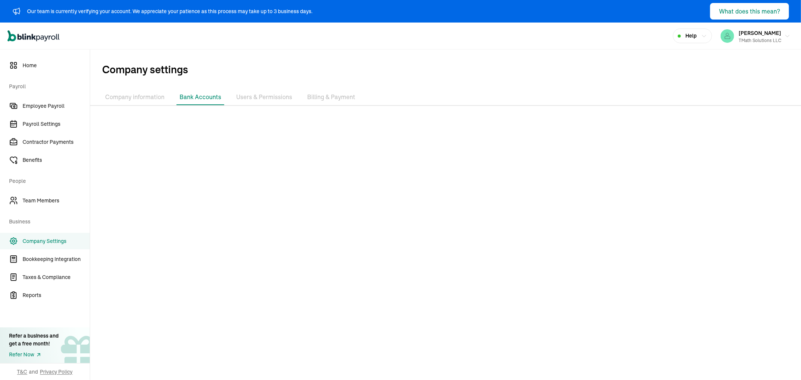
click at [33, 234] on link "Company Settings" at bounding box center [45, 241] width 90 height 17
click at [24, 70] on link "Home" at bounding box center [45, 65] width 90 height 17
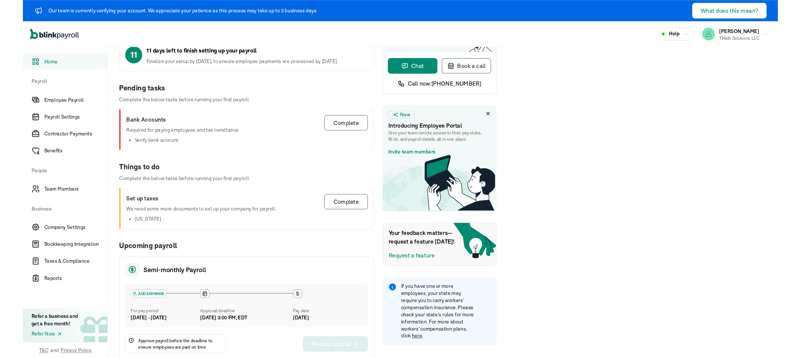
scroll to position [24, 0]
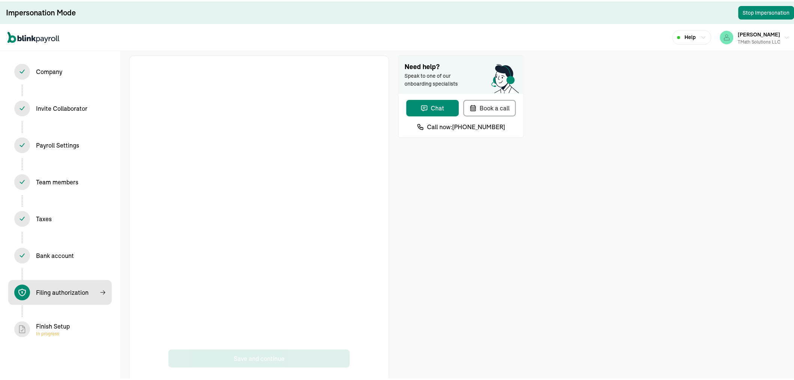
click at [32, 326] on div "Finish Setup In progress" at bounding box center [60, 328] width 92 height 16
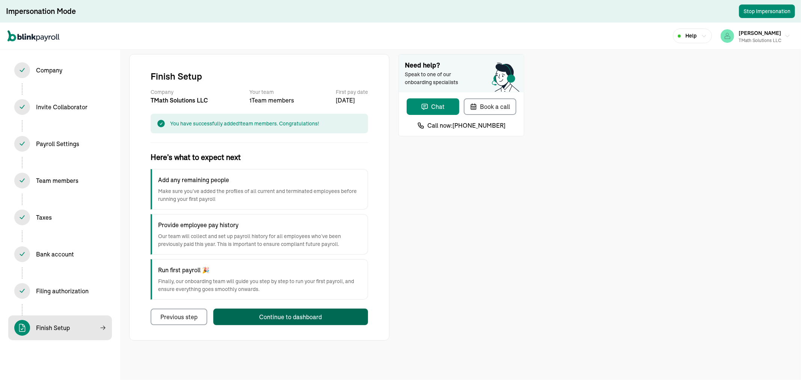
click at [238, 319] on button "Continue to dashboard" at bounding box center [290, 317] width 155 height 17
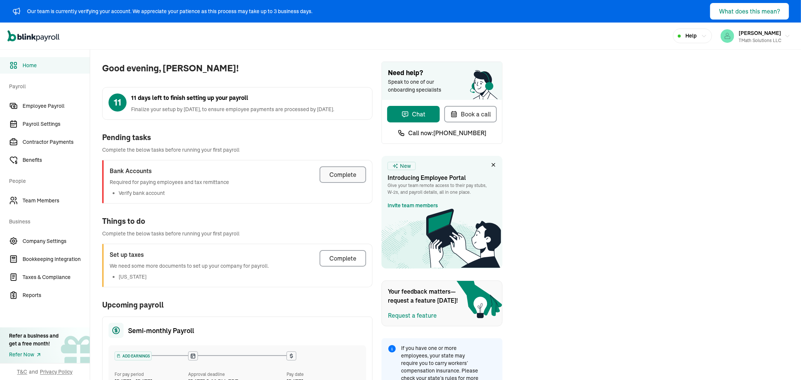
click at [347, 175] on div "Complete" at bounding box center [342, 174] width 27 height 9
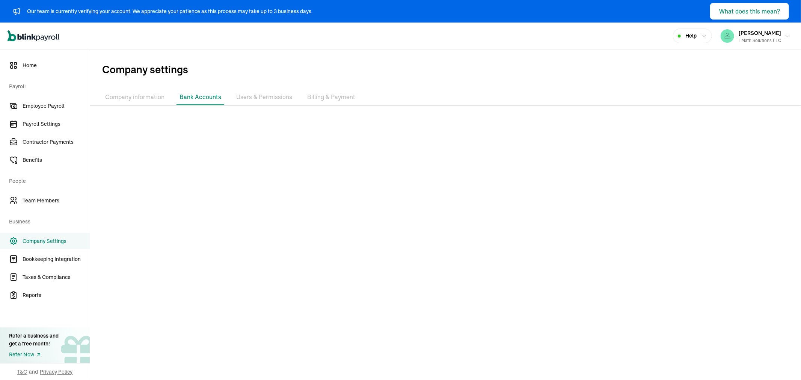
click at [33, 234] on link "Company Settings" at bounding box center [45, 241] width 90 height 17
click at [24, 70] on link "Home" at bounding box center [45, 65] width 90 height 17
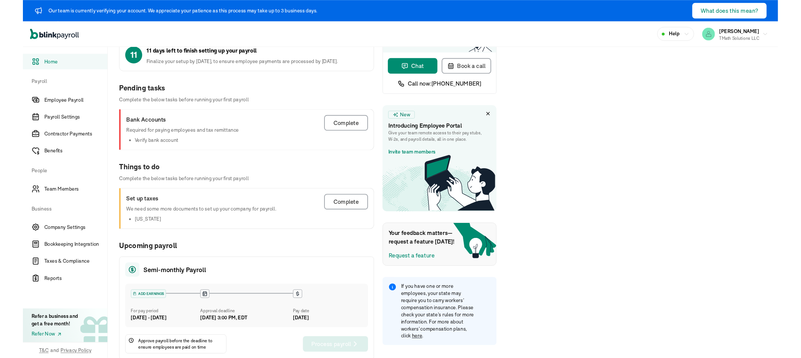
scroll to position [24, 0]
